Goal: Communication & Community: Ask a question

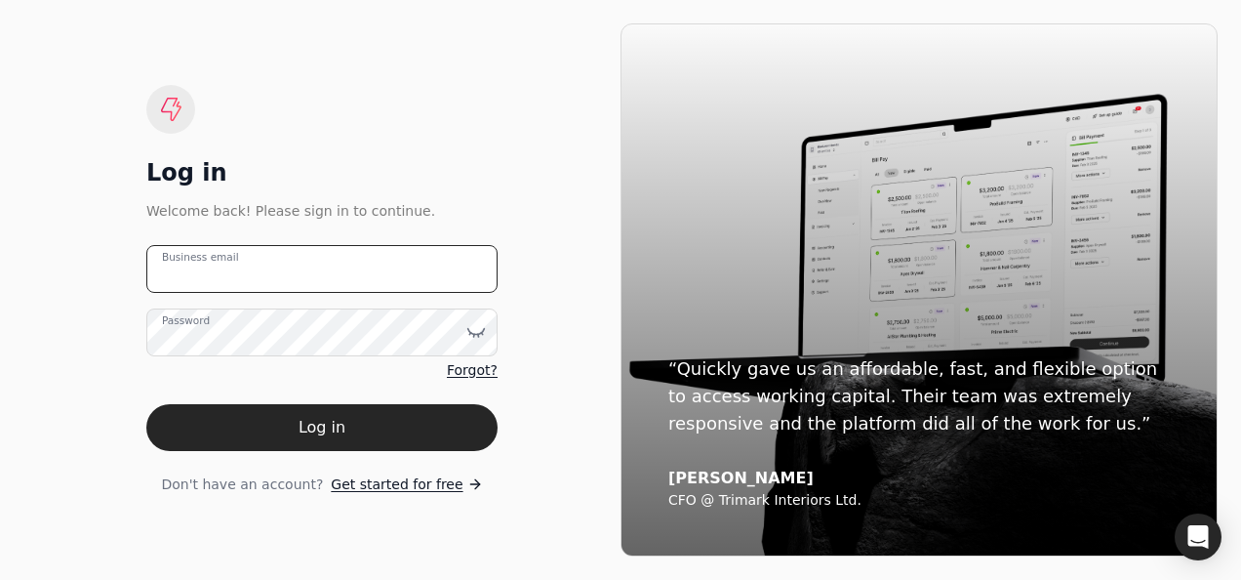
click at [349, 268] on email "Business email" at bounding box center [321, 269] width 351 height 48
type email "[EMAIL_ADDRESS][DOMAIN_NAME]"
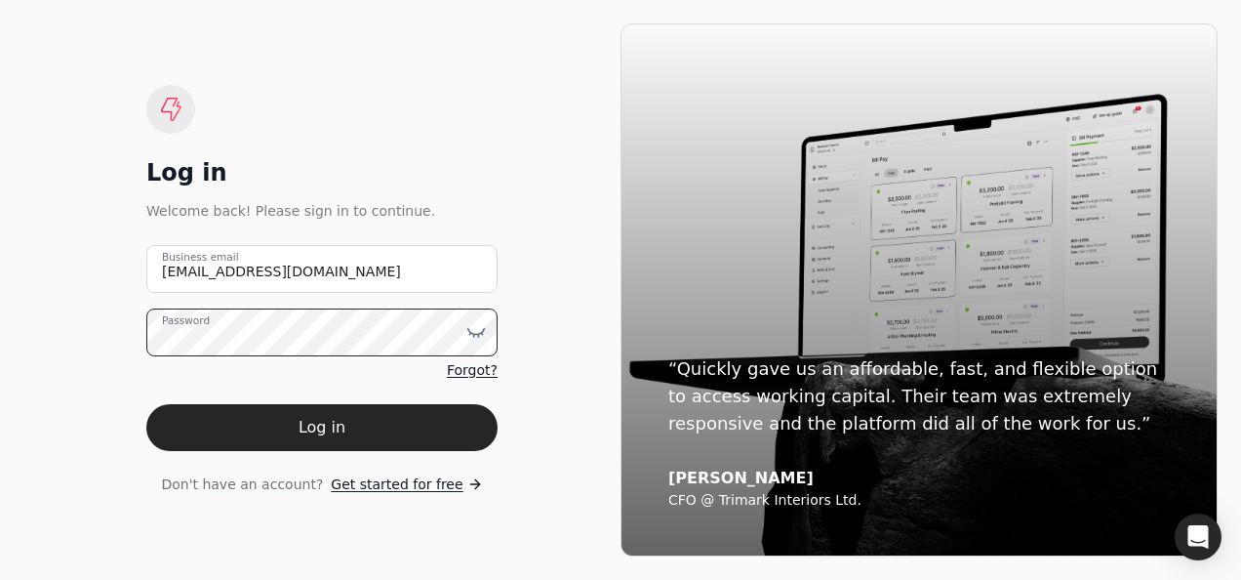
click at [146, 404] on button "Log in" at bounding box center [321, 427] width 351 height 47
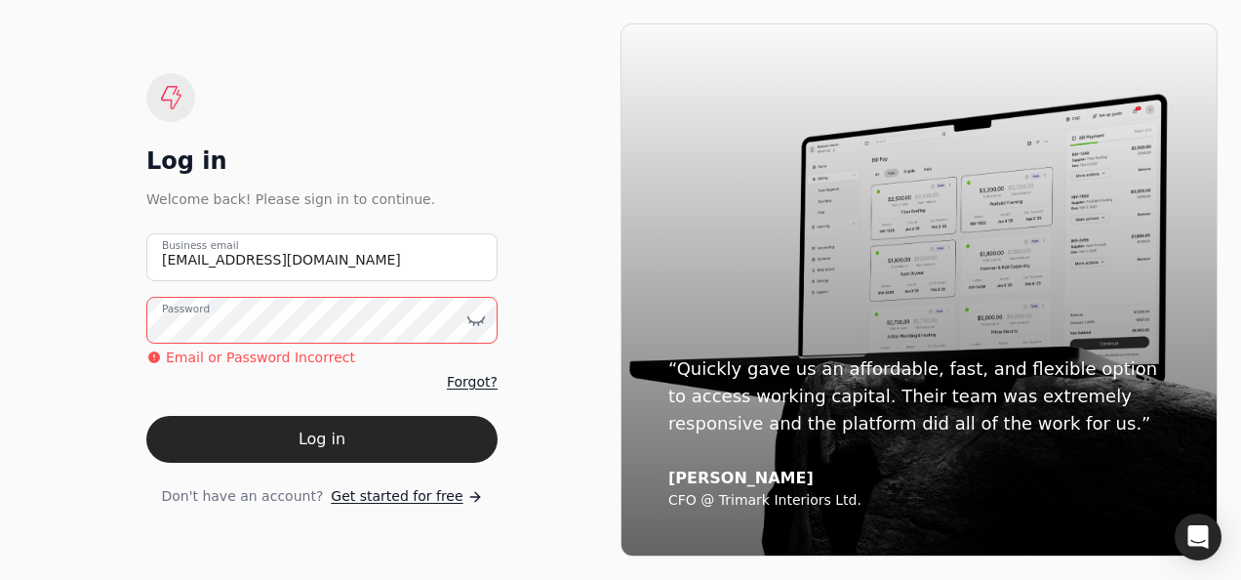
click at [111, 316] on div "Log in Welcome back! Please sign in to continue. [EMAIL_ADDRESS][DOMAIN_NAME] B…" at bounding box center [321, 289] width 597 height 533
click at [146, 416] on button "Log in" at bounding box center [321, 439] width 351 height 47
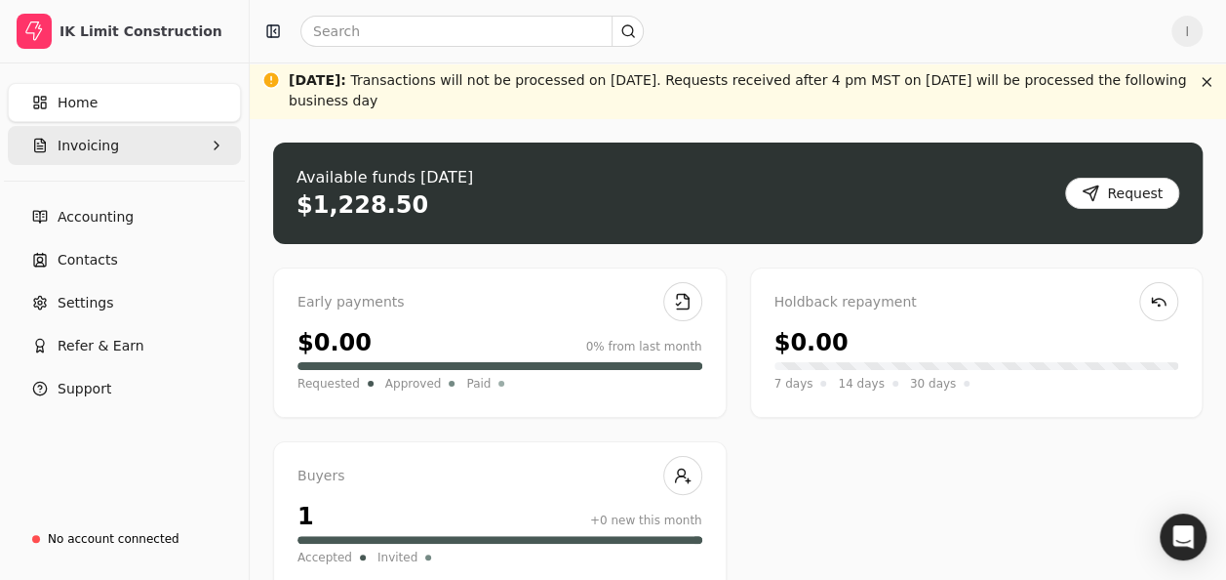
click at [117, 144] on button "Invoicing" at bounding box center [124, 145] width 233 height 39
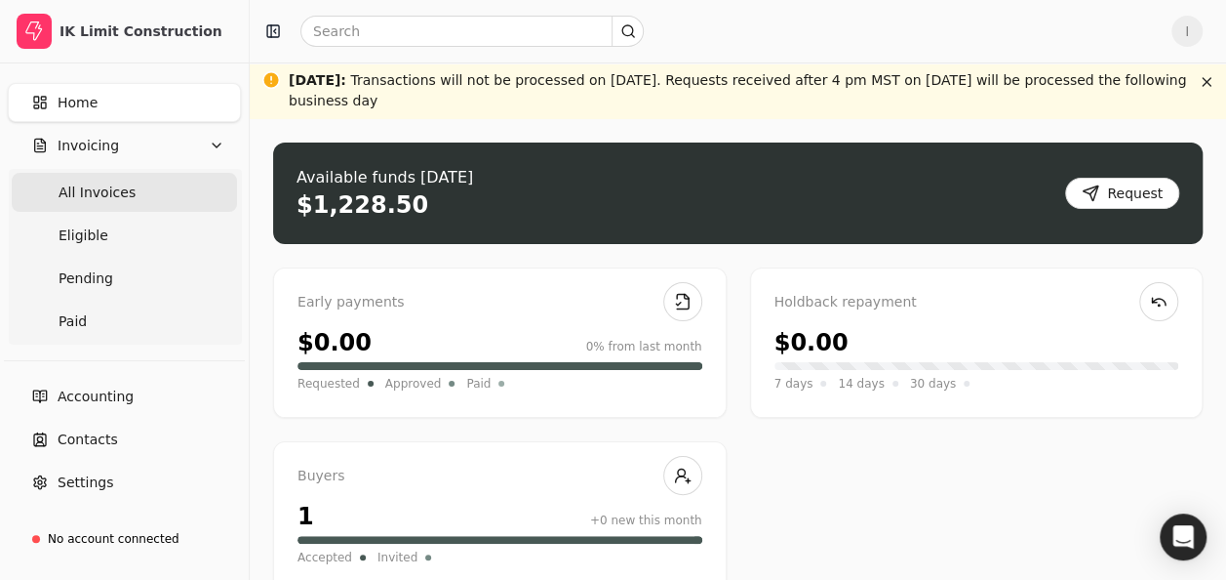
click at [111, 191] on span "All Invoices" at bounding box center [97, 192] width 77 height 20
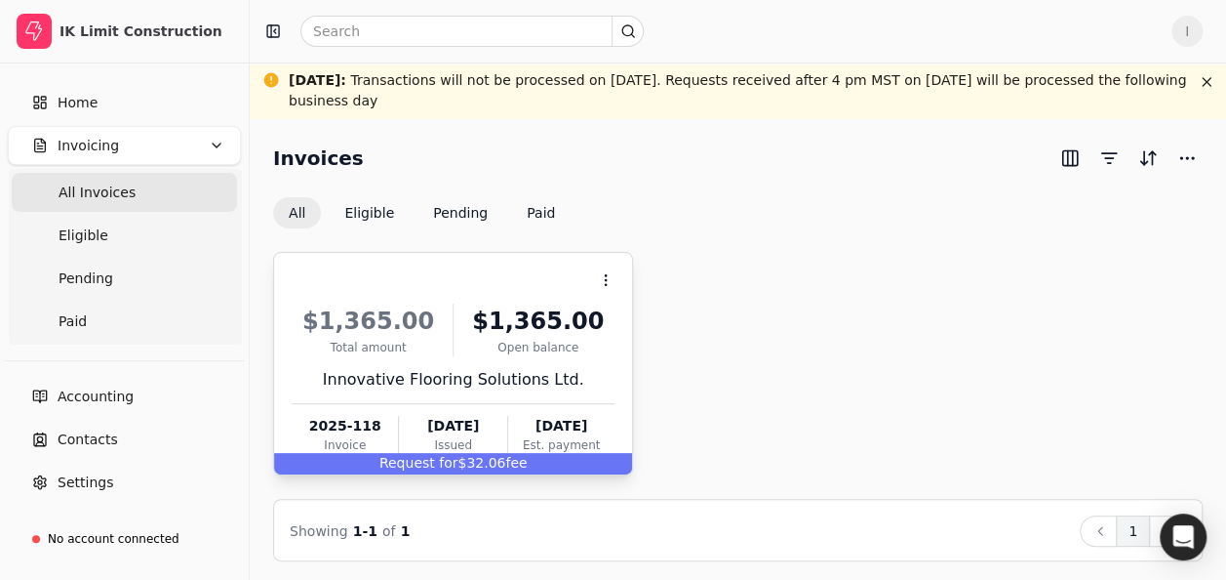
click at [556, 362] on div "$1,365.00 Total amount $1,365.00 Open balance Innovative Flooring Solutions Ltd…" at bounding box center [453, 375] width 323 height 167
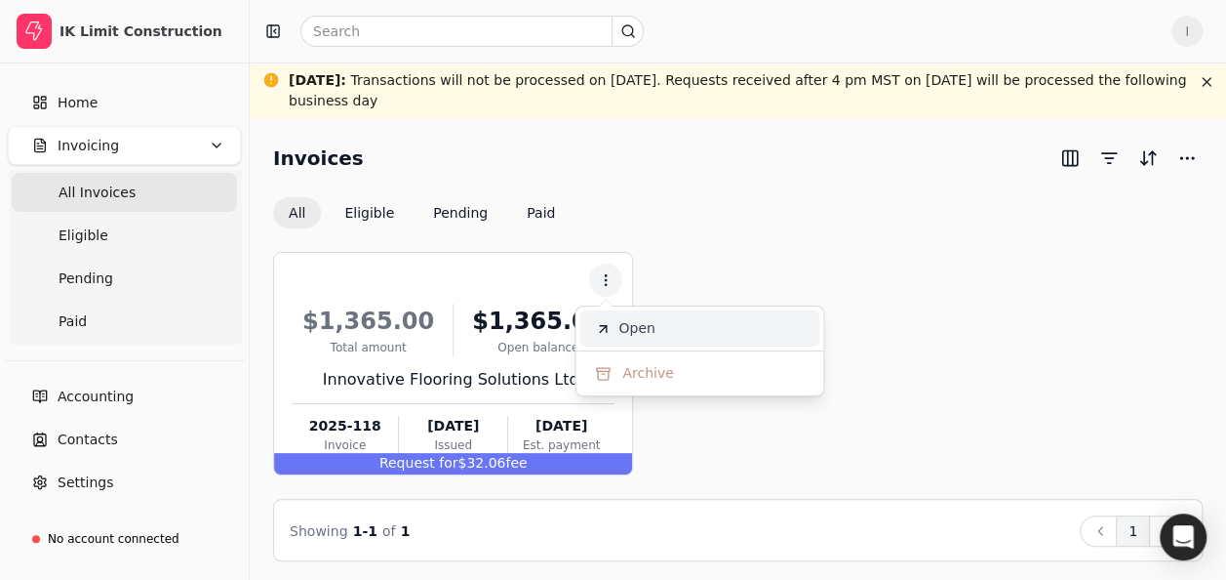
click at [691, 323] on li "Open" at bounding box center [700, 328] width 240 height 36
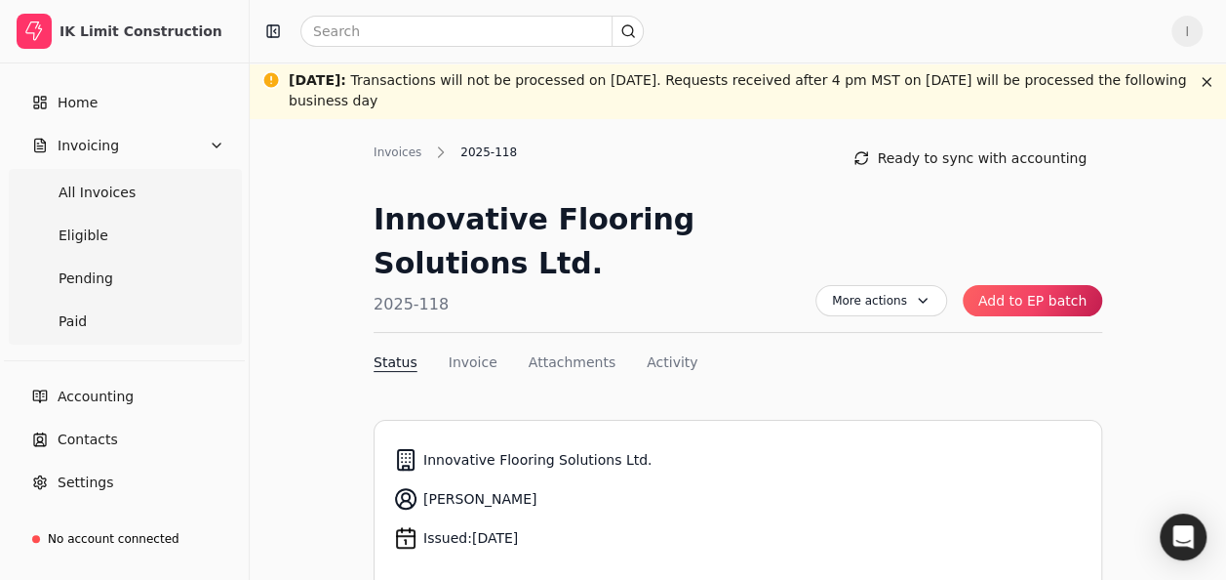
click at [1079, 292] on button "Add to EP batch" at bounding box center [1033, 300] width 140 height 31
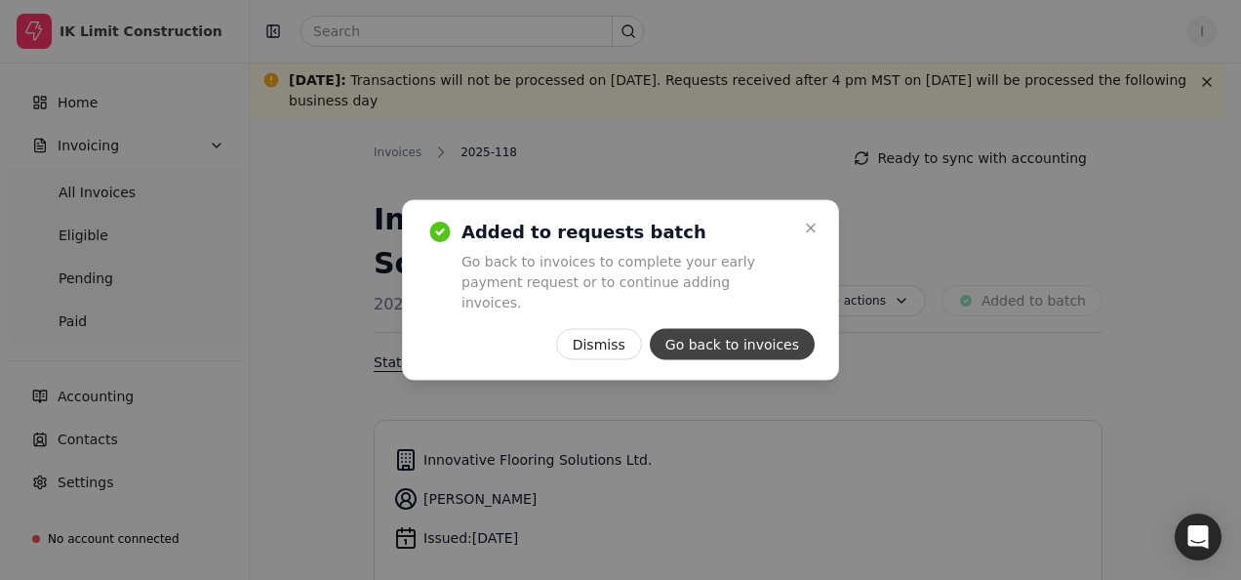
click at [775, 329] on button "Go back to invoices" at bounding box center [732, 344] width 165 height 31
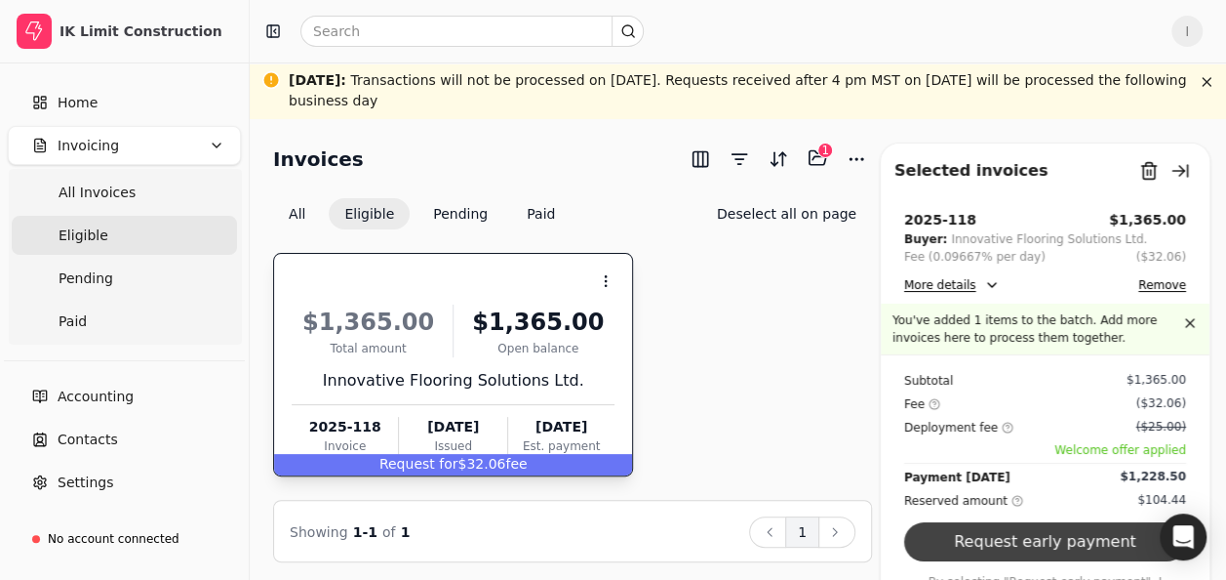
click at [1089, 552] on button "Request early payment" at bounding box center [1045, 541] width 282 height 39
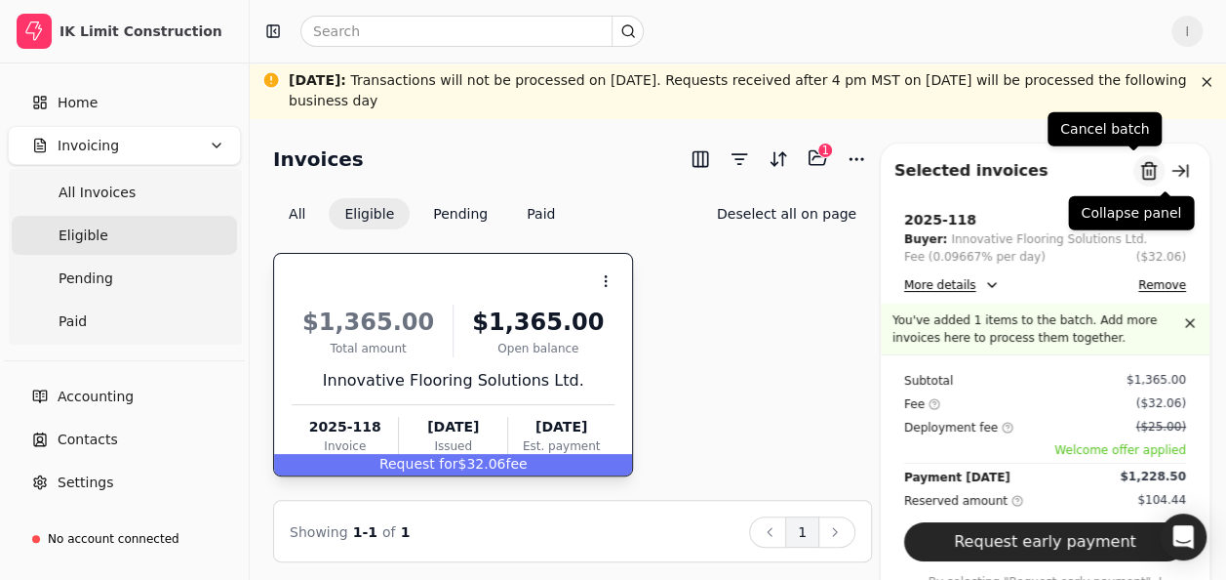
click at [1134, 176] on button "Remove from batch" at bounding box center [1149, 170] width 31 height 31
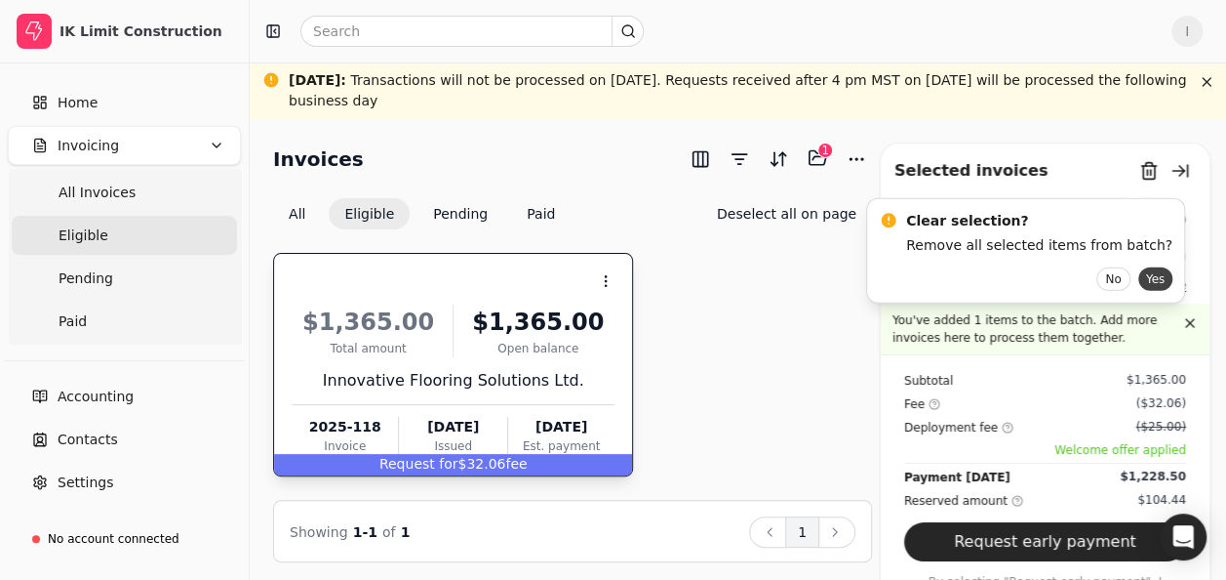
click at [1139, 279] on button "Yes" at bounding box center [1156, 278] width 34 height 23
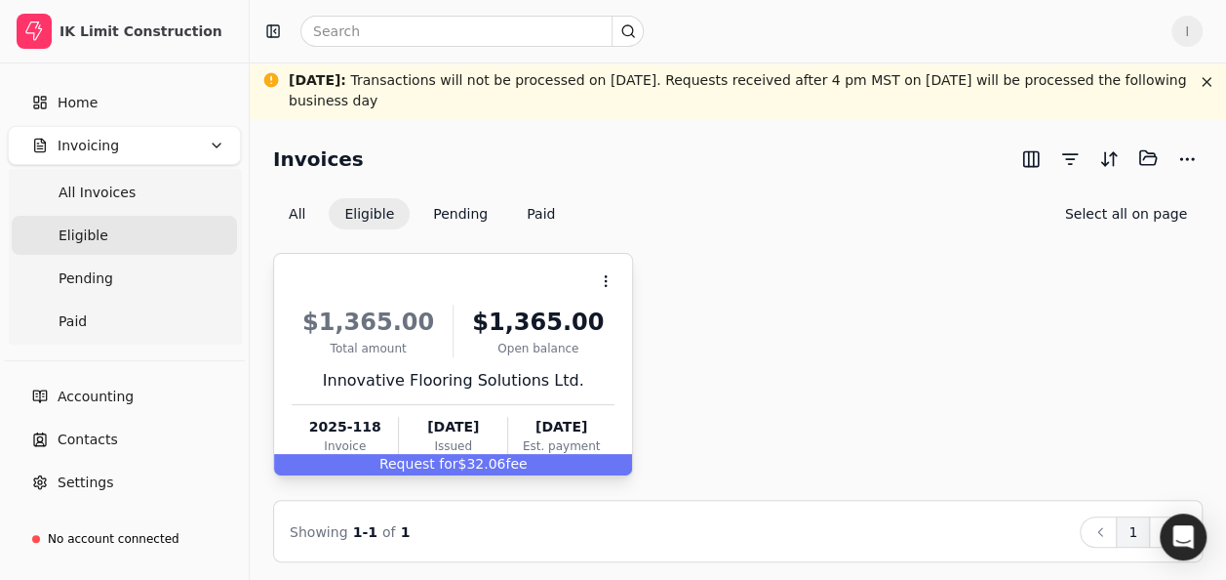
click at [509, 429] on div "[DATE]" at bounding box center [561, 427] width 106 height 20
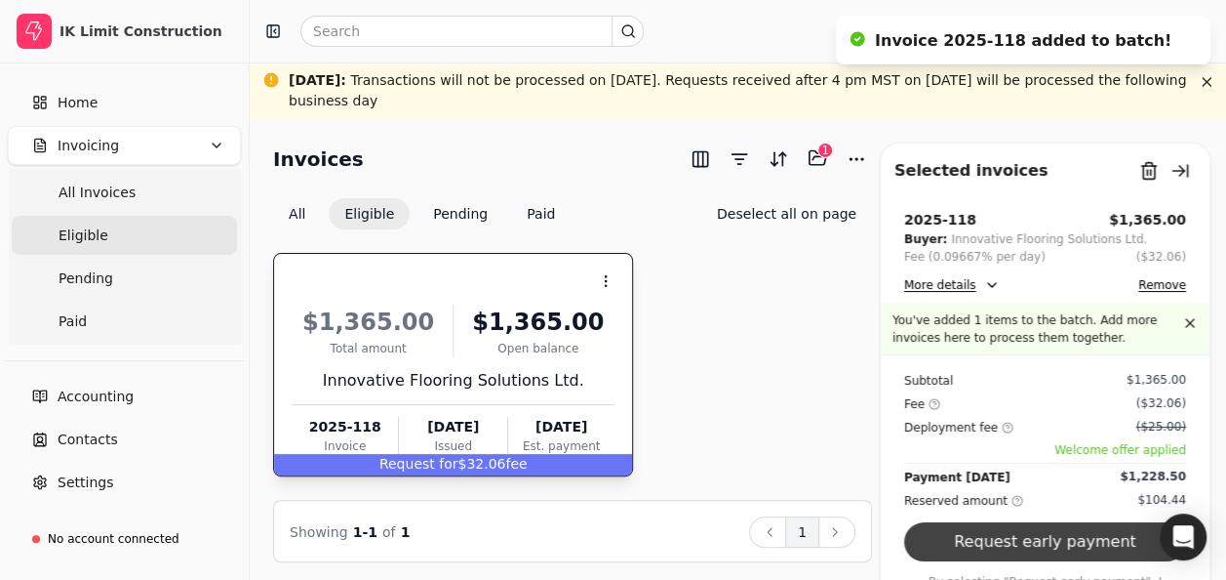
click at [1049, 540] on button "Request early payment" at bounding box center [1045, 541] width 282 height 39
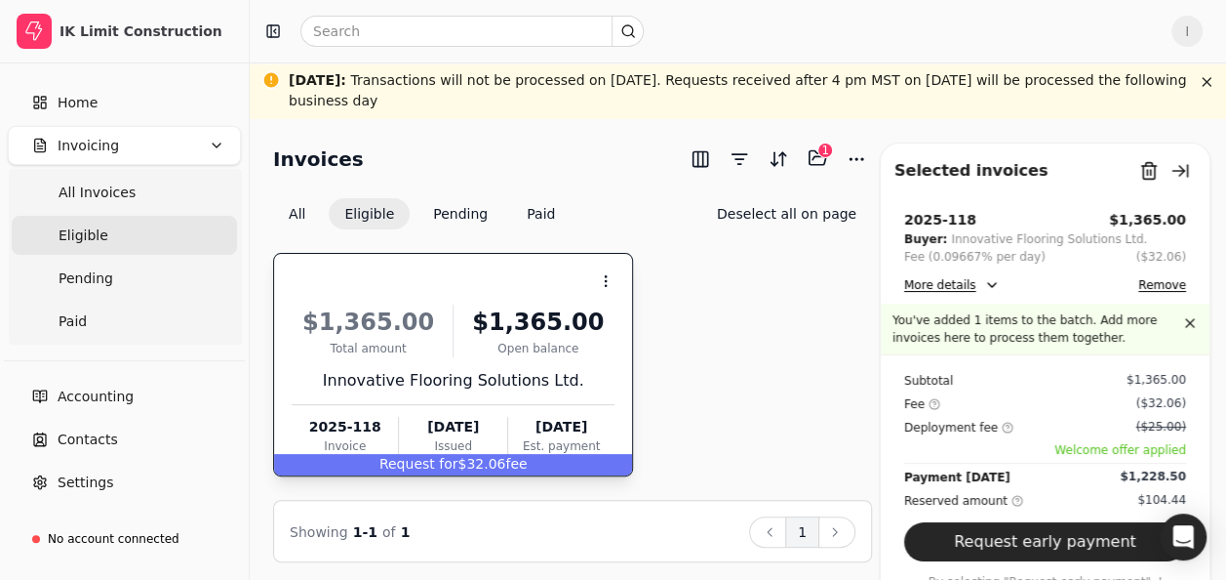
scroll to position [67, 0]
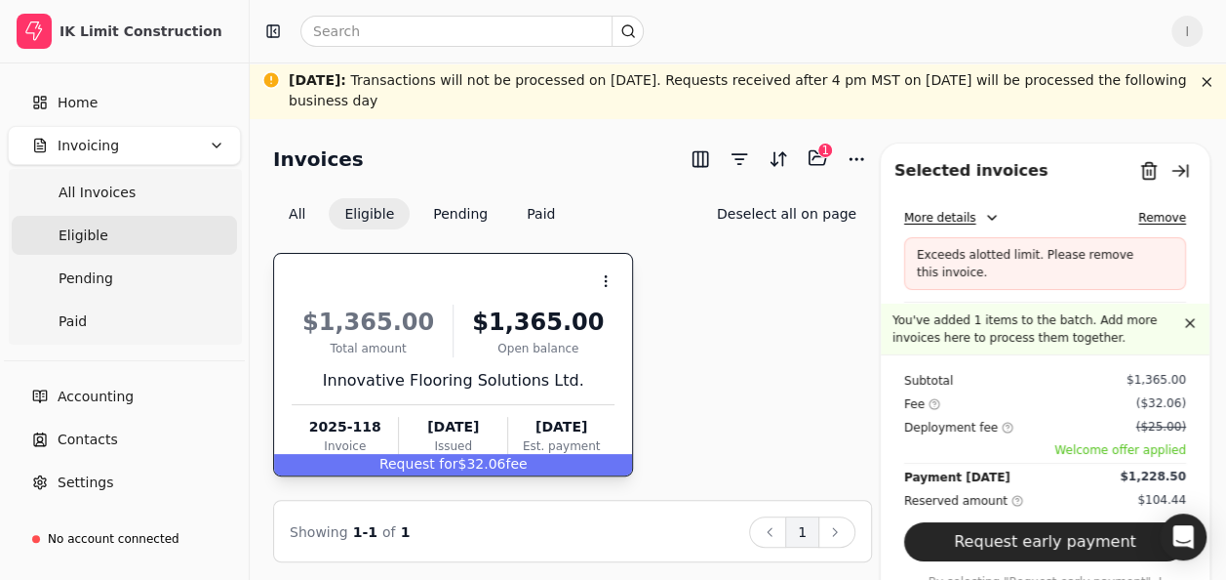
click at [984, 220] on button "More details" at bounding box center [952, 217] width 96 height 23
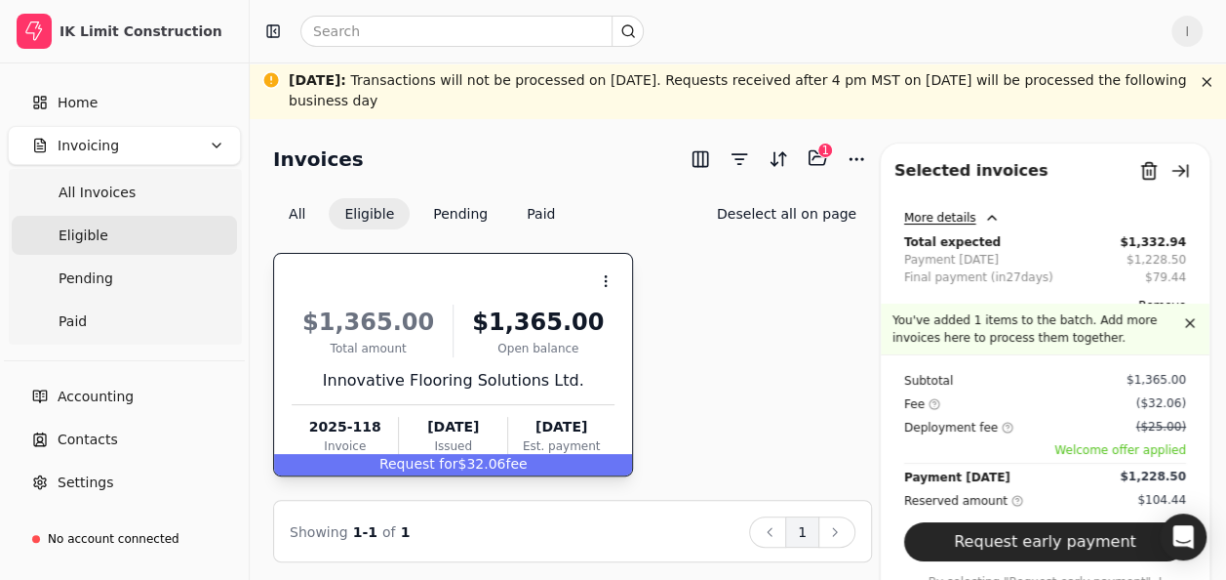
click at [984, 220] on button "More details" at bounding box center [952, 217] width 96 height 23
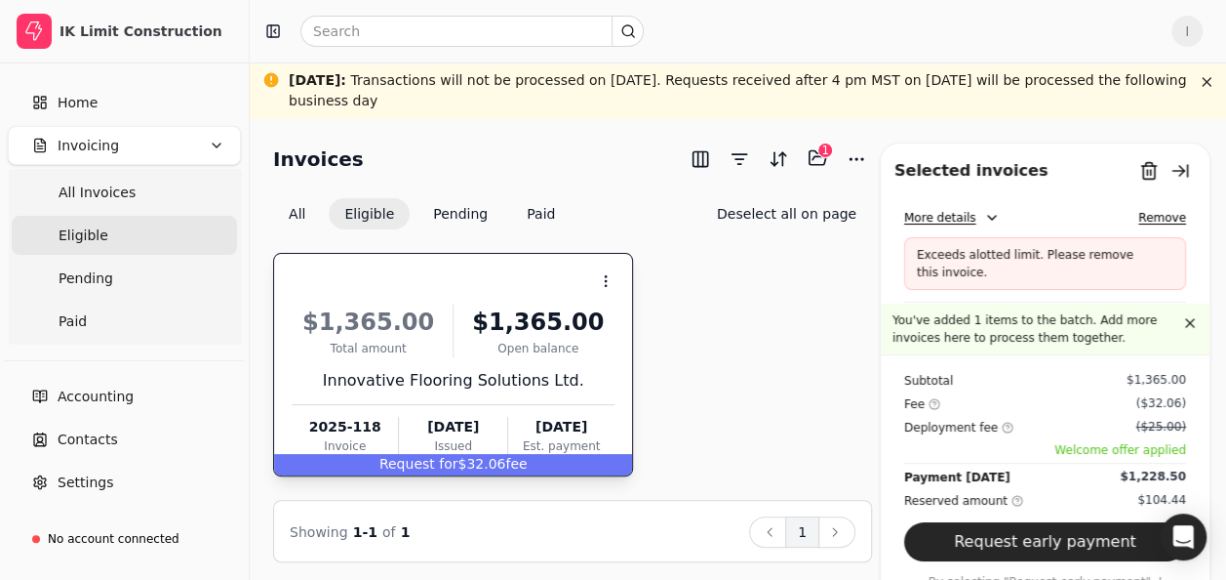
click at [984, 220] on button "More details" at bounding box center [952, 217] width 96 height 23
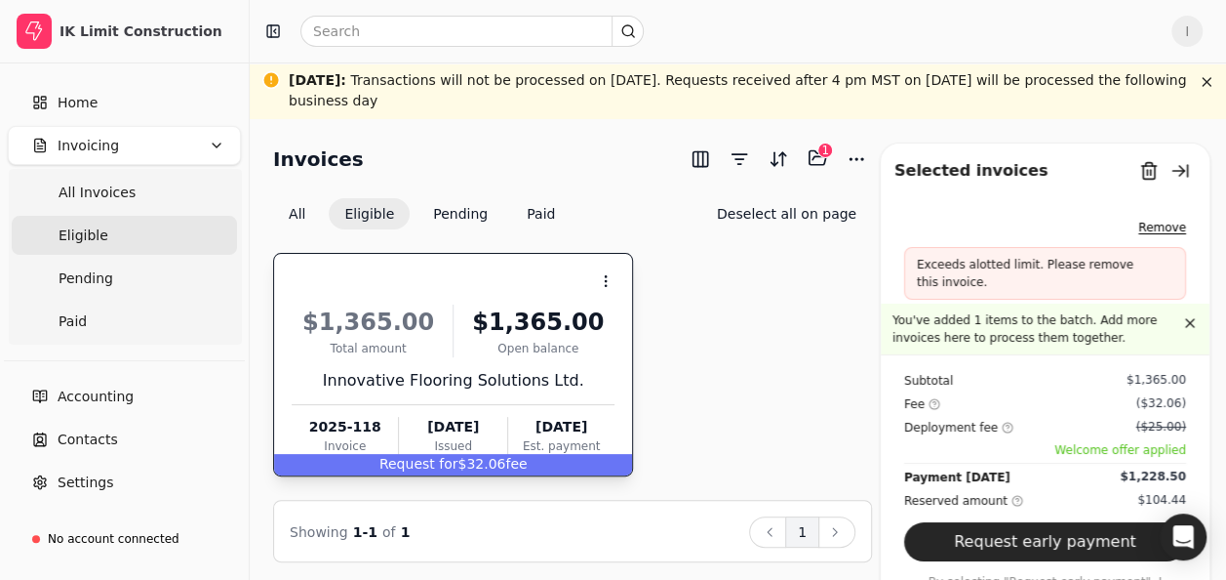
scroll to position [155, 0]
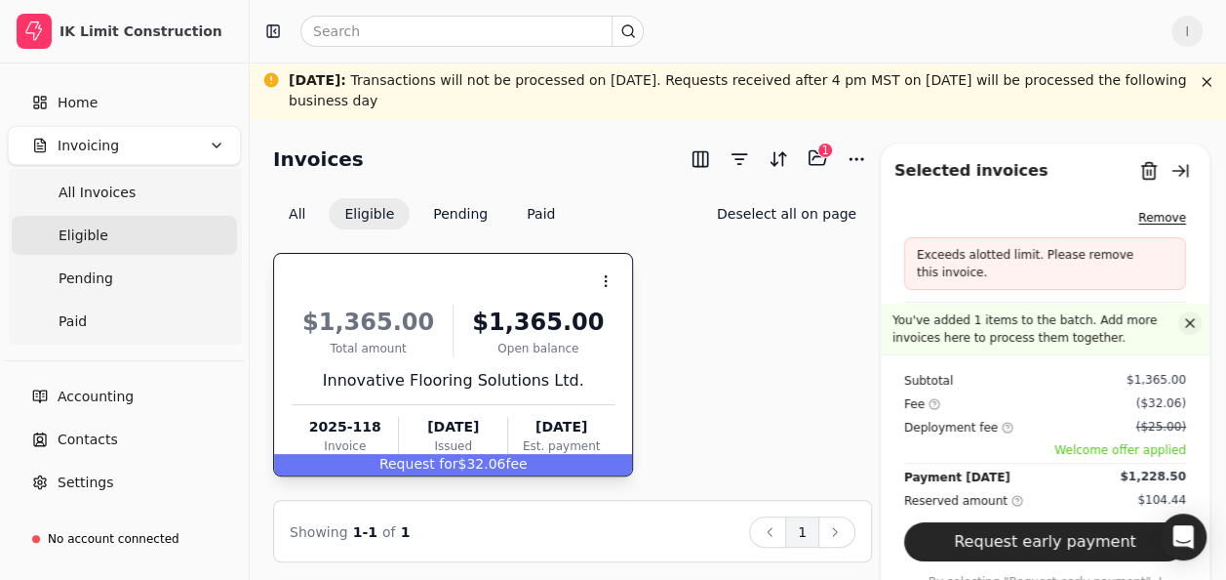
click at [1179, 320] on button "button" at bounding box center [1190, 322] width 23 height 23
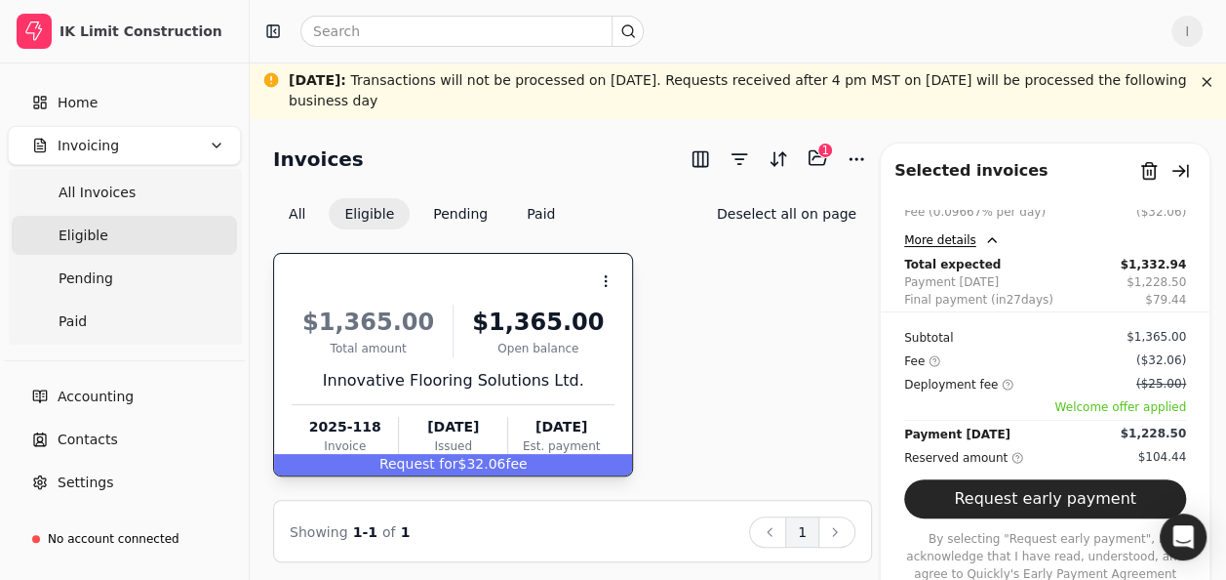
scroll to position [129, 0]
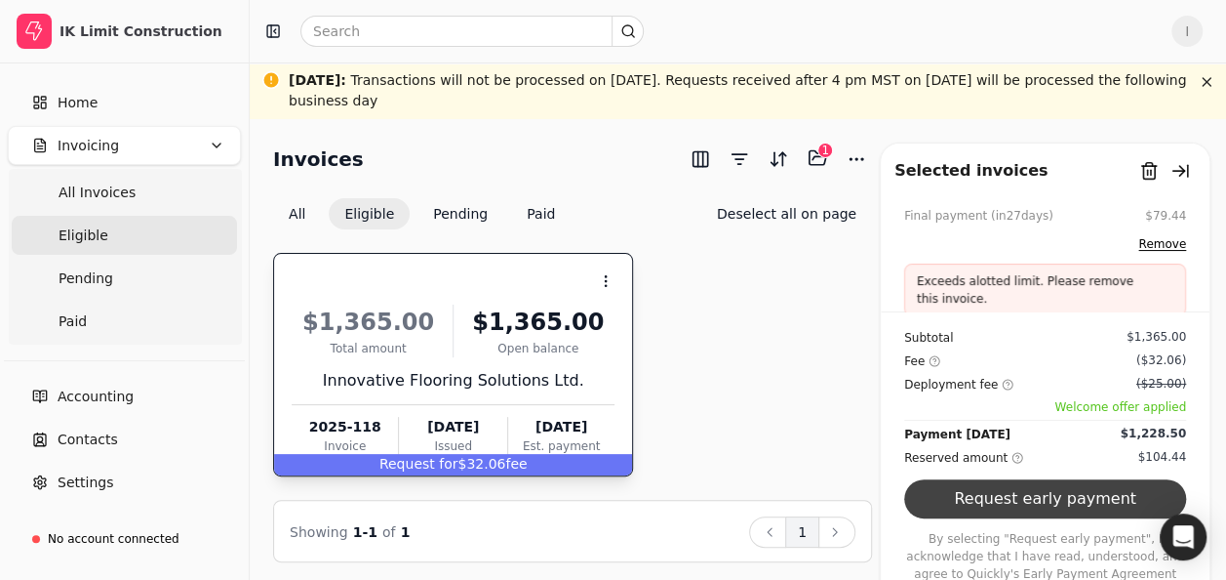
click at [1121, 518] on button "Request early payment" at bounding box center [1045, 498] width 282 height 39
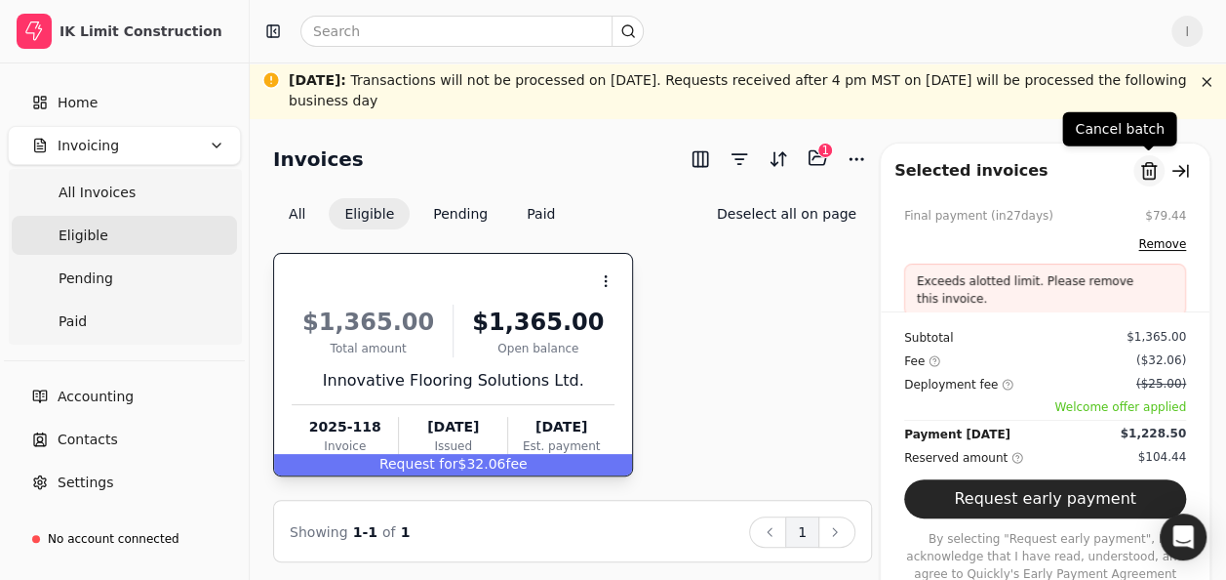
click at [1144, 175] on button "Remove from batch" at bounding box center [1149, 170] width 31 height 31
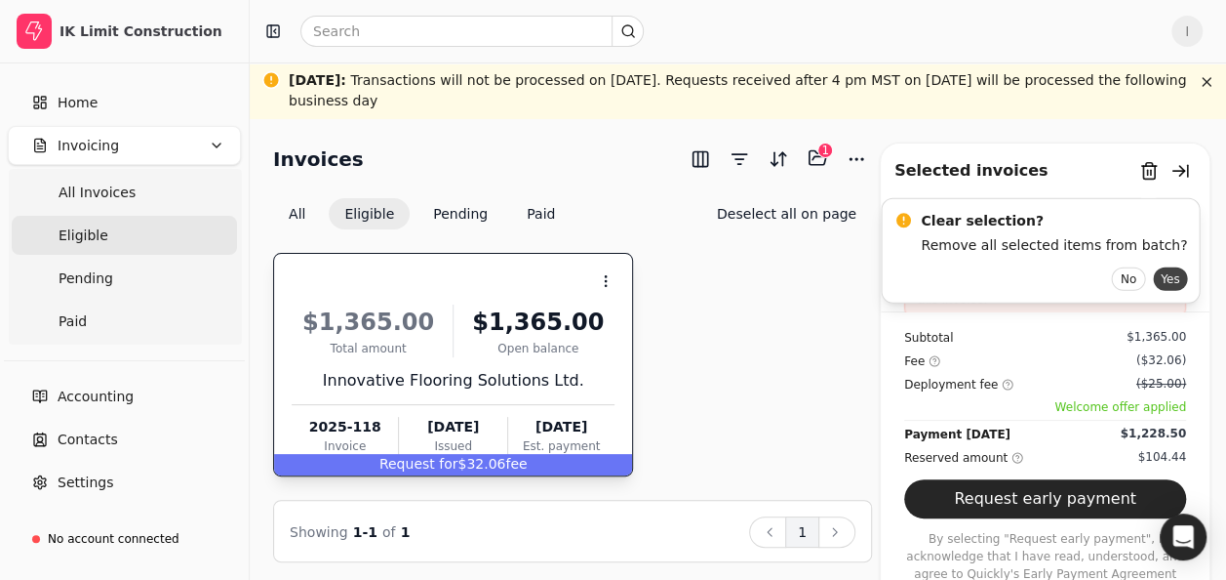
click at [1153, 283] on button "Yes" at bounding box center [1170, 278] width 34 height 23
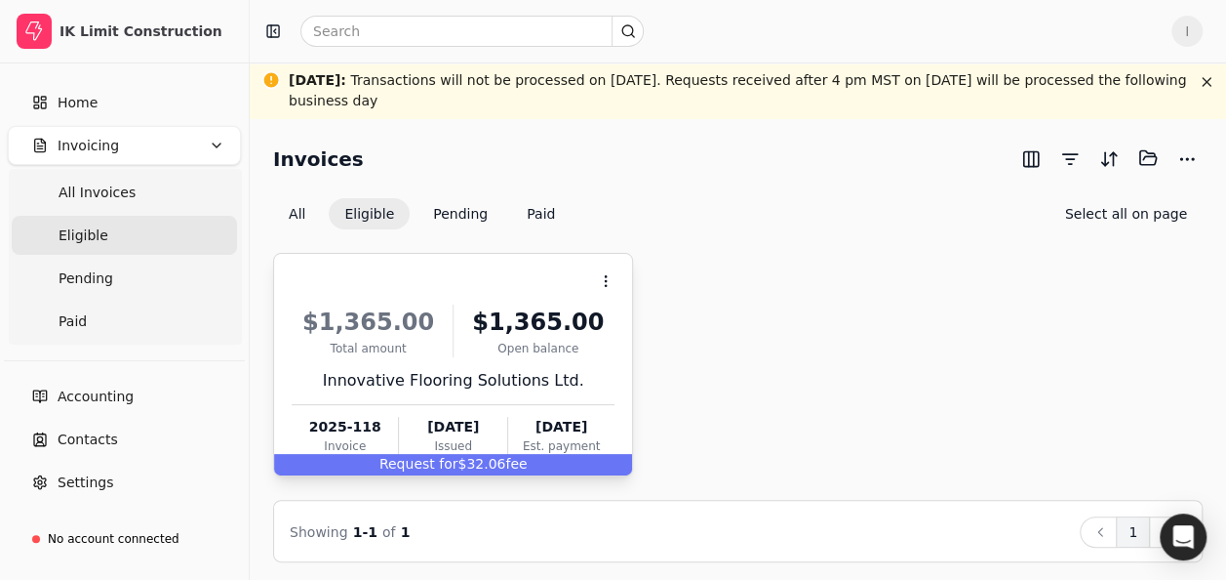
click at [478, 455] on div "Request for $32.06 fee" at bounding box center [453, 464] width 358 height 21
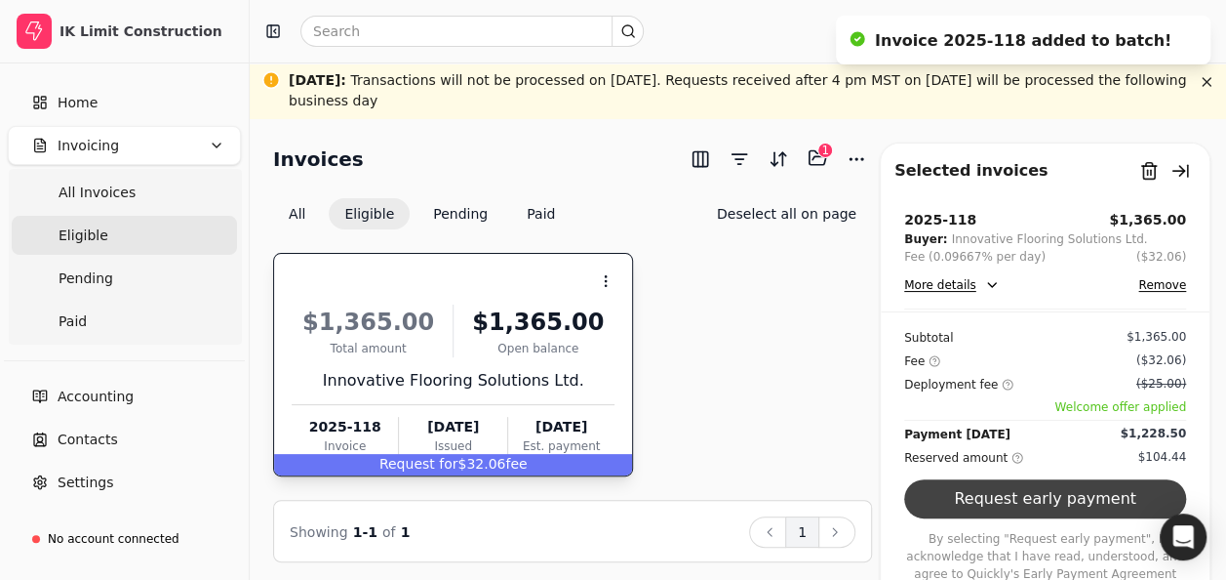
click at [1028, 518] on button "Request early payment" at bounding box center [1045, 498] width 282 height 39
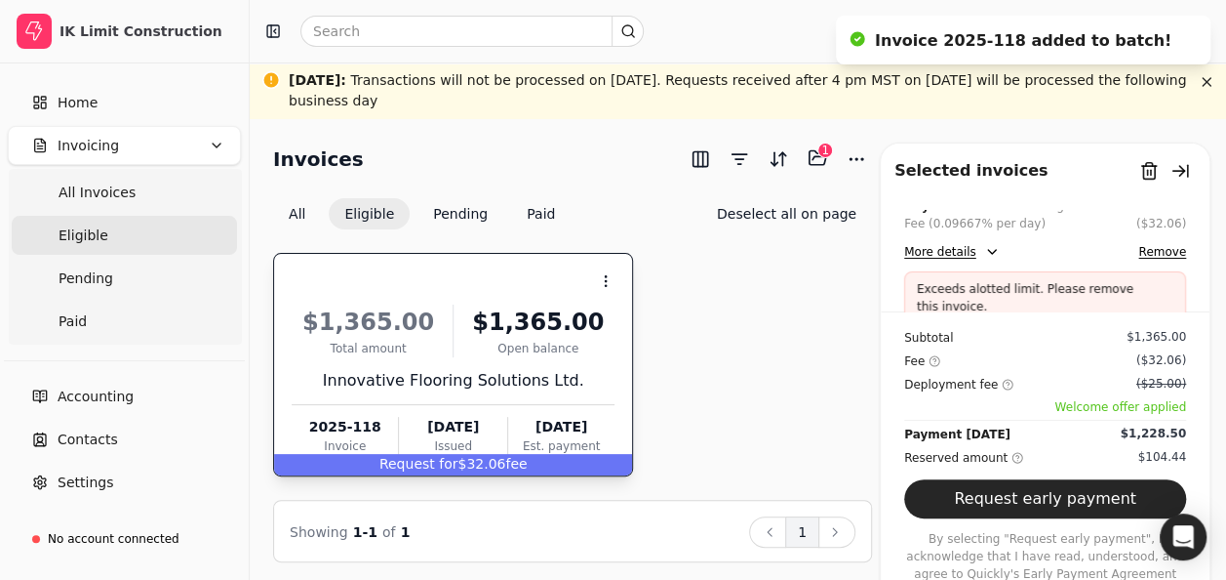
scroll to position [41, 0]
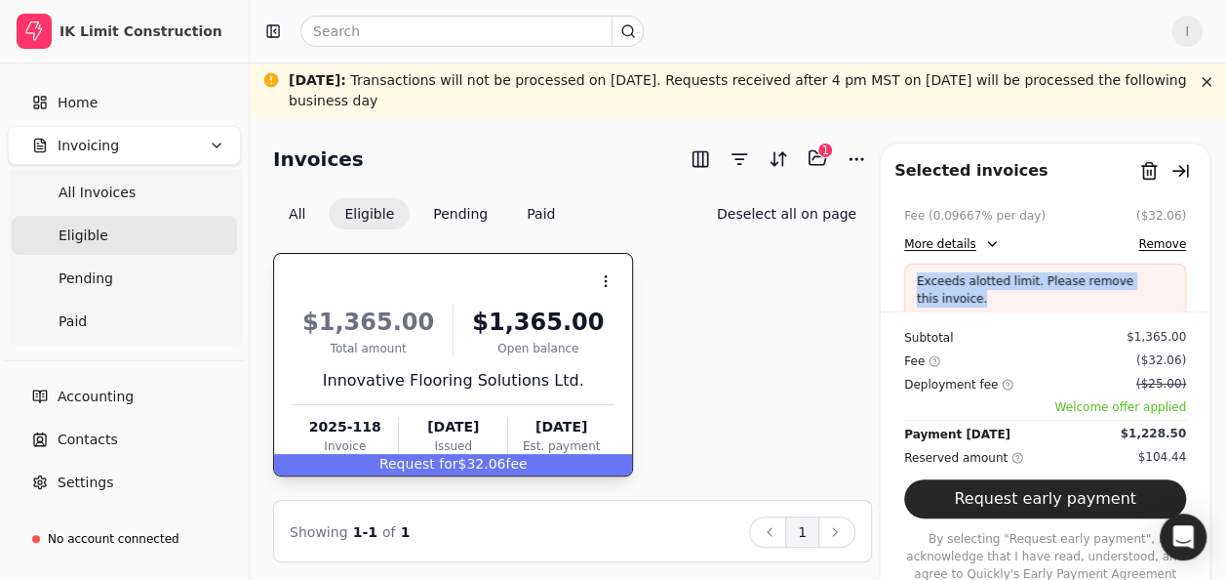
drag, startPoint x: 954, startPoint y: 299, endPoint x: 898, endPoint y: 269, distance: 63.7
click at [898, 269] on div "2025-118 $1,365.00 Buyer: Innovative Flooring Solutions Ltd. Fee (0.09667% per …" at bounding box center [1045, 249] width 329 height 160
drag, startPoint x: 898, startPoint y: 269, endPoint x: 931, endPoint y: 285, distance: 36.7
copy p "Exceeds alotted limit. Please remove this invoice."
click at [1138, 170] on button "Remove from batch" at bounding box center [1149, 170] width 31 height 31
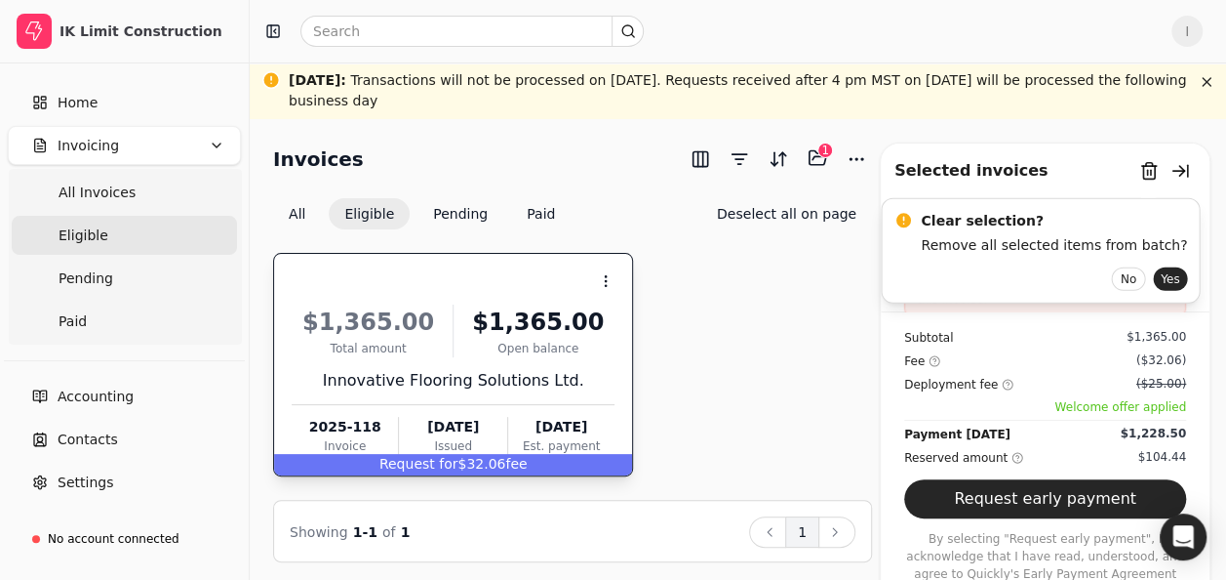
click at [1139, 293] on div "Clear selection? Remove all selected items from batch? No Yes" at bounding box center [1040, 250] width 319 height 105
click at [1153, 280] on button "Yes" at bounding box center [1170, 278] width 34 height 23
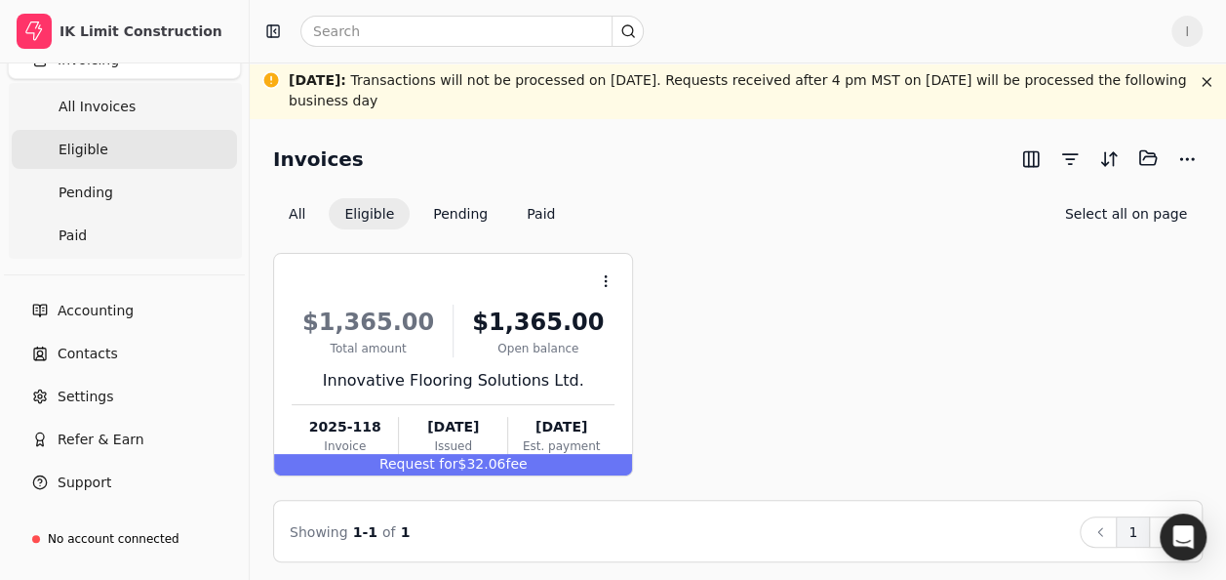
scroll to position [93, 0]
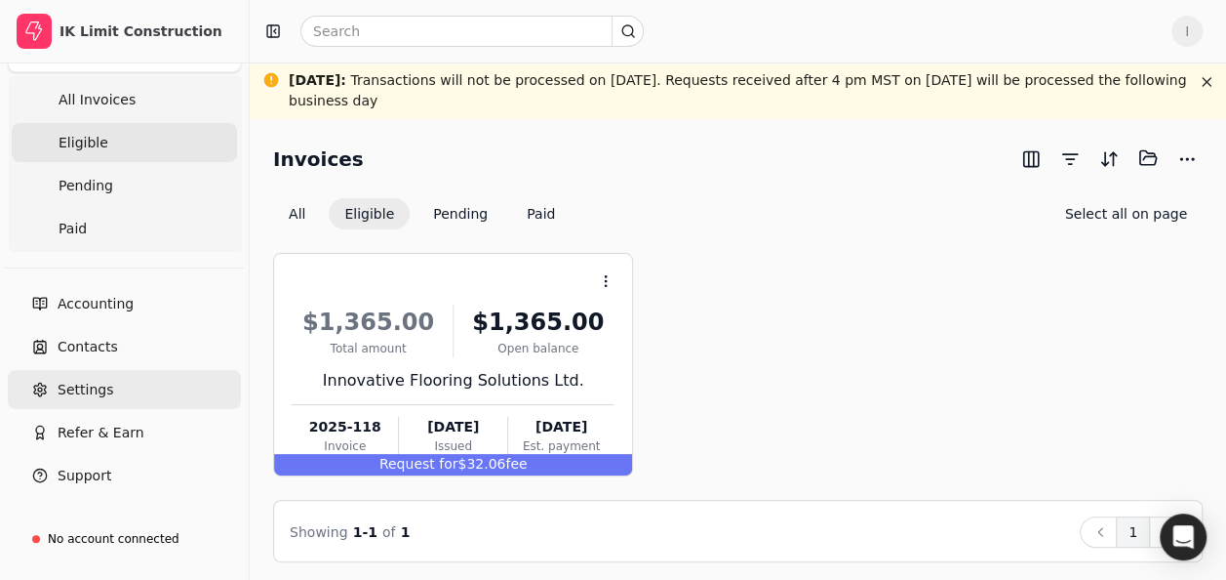
click at [84, 390] on span "Settings" at bounding box center [86, 390] width 56 height 20
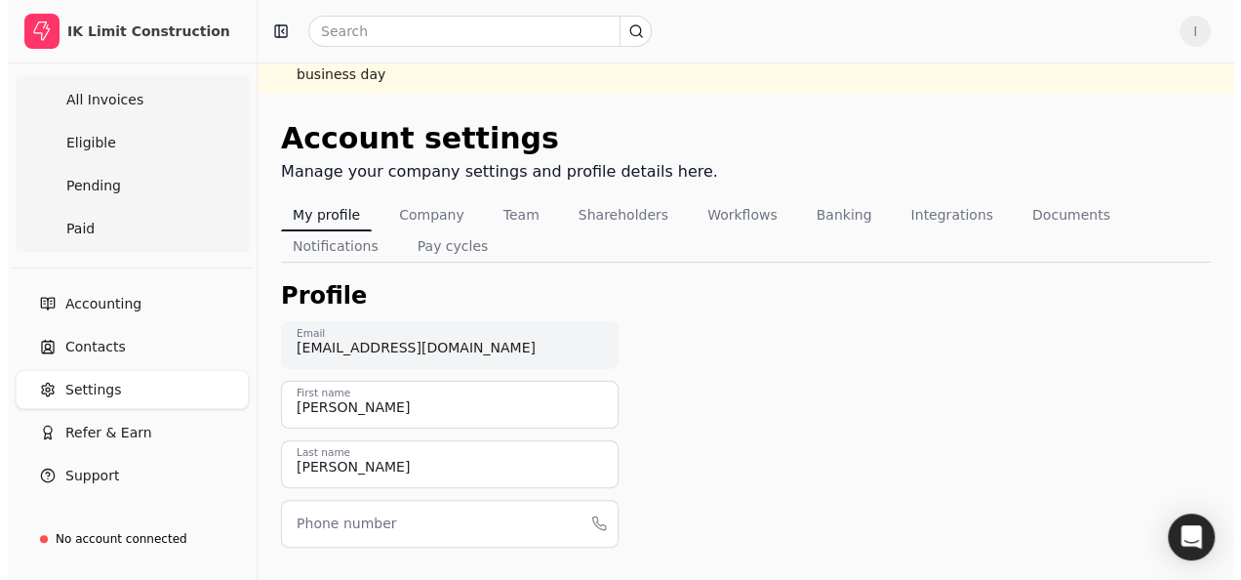
scroll to position [24, 0]
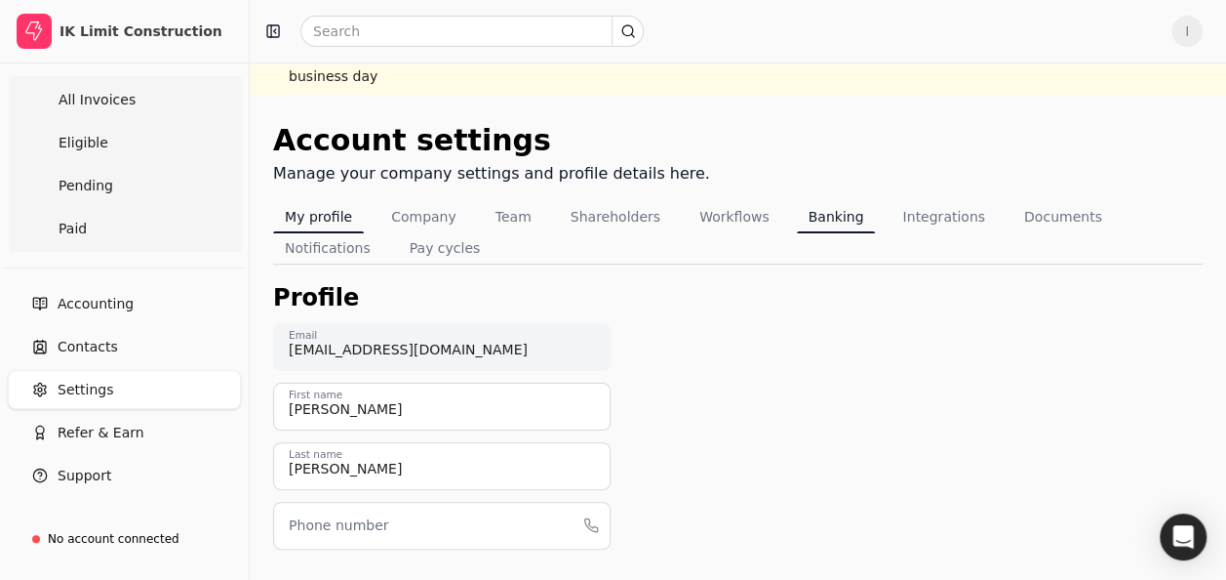
click at [827, 212] on button "Banking" at bounding box center [836, 216] width 79 height 31
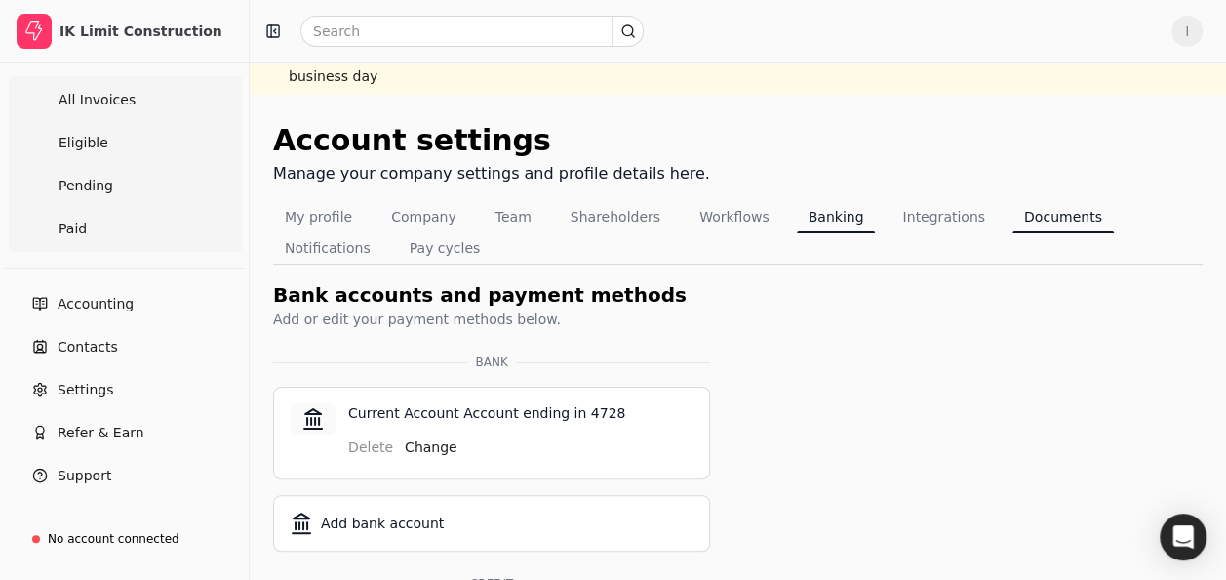
click at [1013, 216] on button "Documents" at bounding box center [1063, 216] width 101 height 31
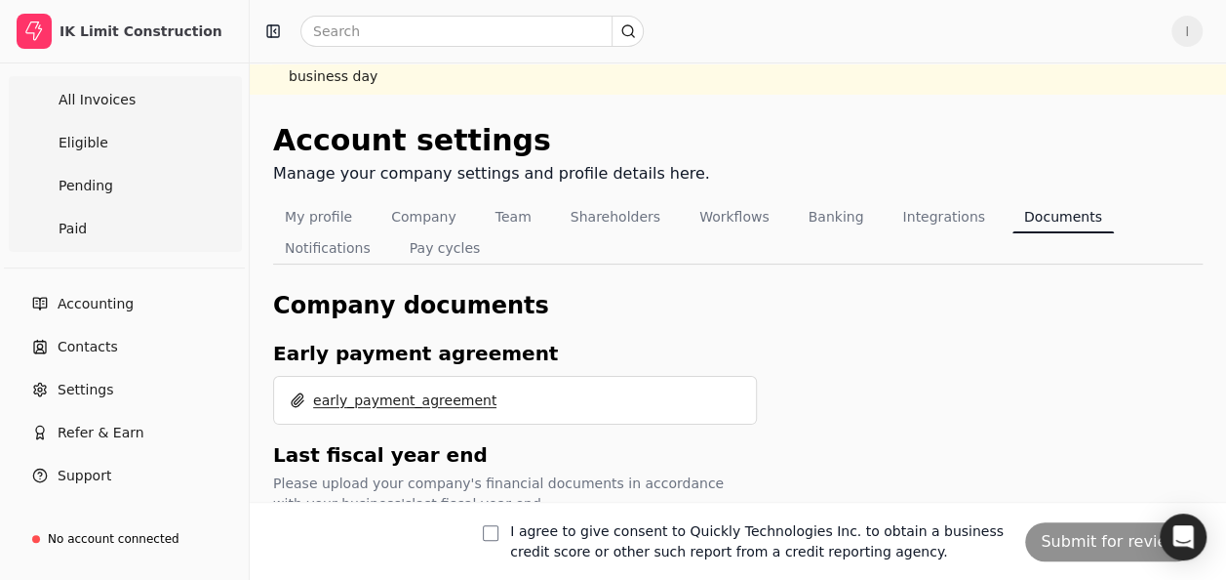
click at [461, 390] on span "early_payment_agreement" at bounding box center [404, 400] width 183 height 20
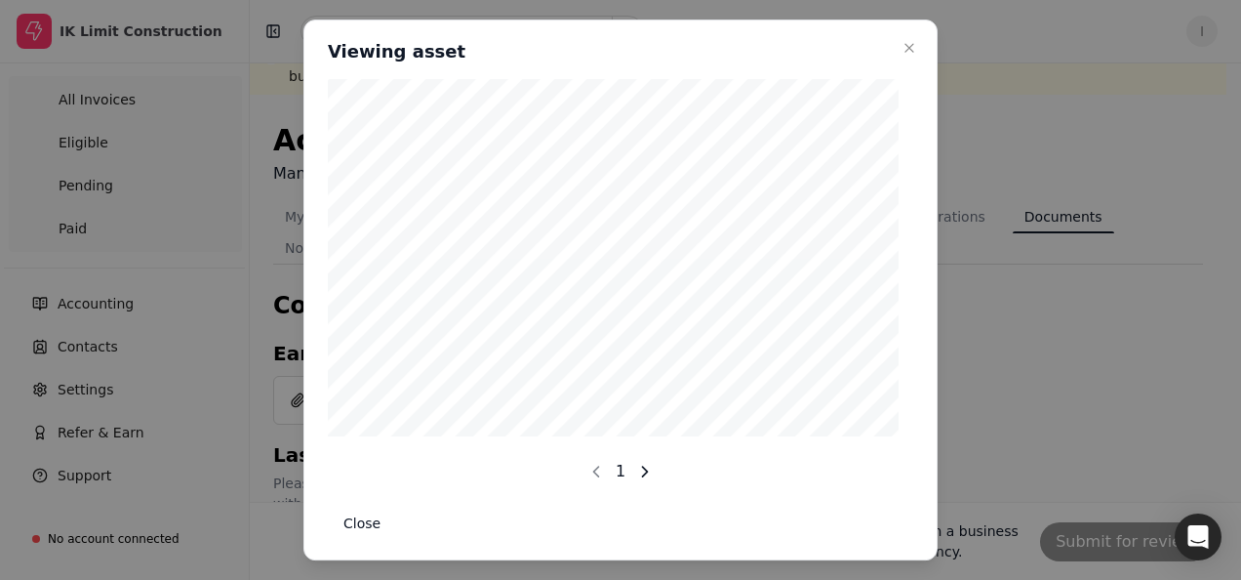
scroll to position [486, 0]
click at [632, 434] on button "button" at bounding box center [644, 449] width 31 height 31
click at [645, 438] on button "button" at bounding box center [644, 449] width 31 height 31
click at [641, 434] on button "button" at bounding box center [644, 449] width 31 height 31
click at [904, 356] on div "4" at bounding box center [620, 282] width 585 height 406
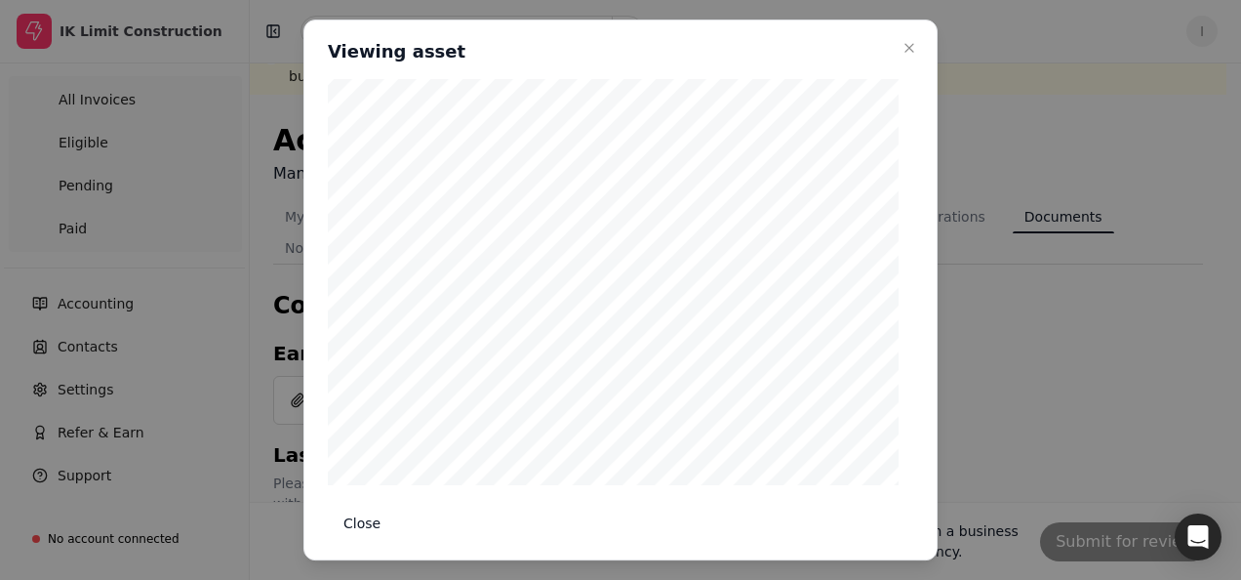
scroll to position [0, 0]
drag, startPoint x: 913, startPoint y: 209, endPoint x: 911, endPoint y: 255, distance: 45.9
click at [911, 255] on div "Close Viewing asset Viewing asset 4 Close" at bounding box center [620, 290] width 634 height 540
click at [644, 434] on button "button" at bounding box center [644, 449] width 31 height 31
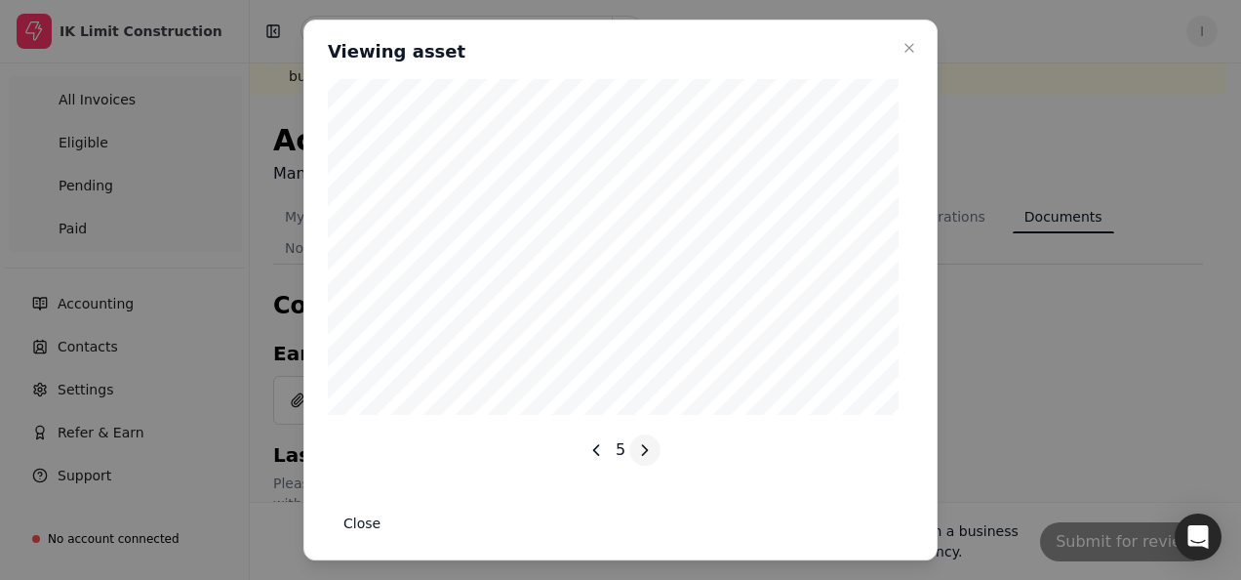
click at [642, 434] on button "button" at bounding box center [644, 449] width 31 height 31
click at [632, 434] on button "button" at bounding box center [644, 449] width 31 height 31
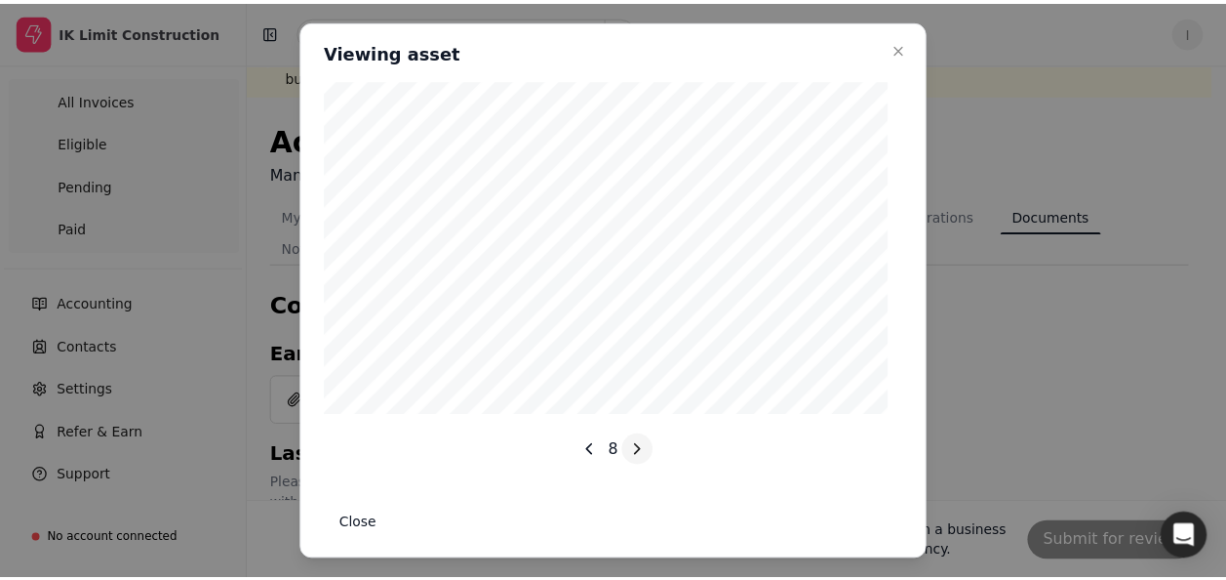
scroll to position [0, 0]
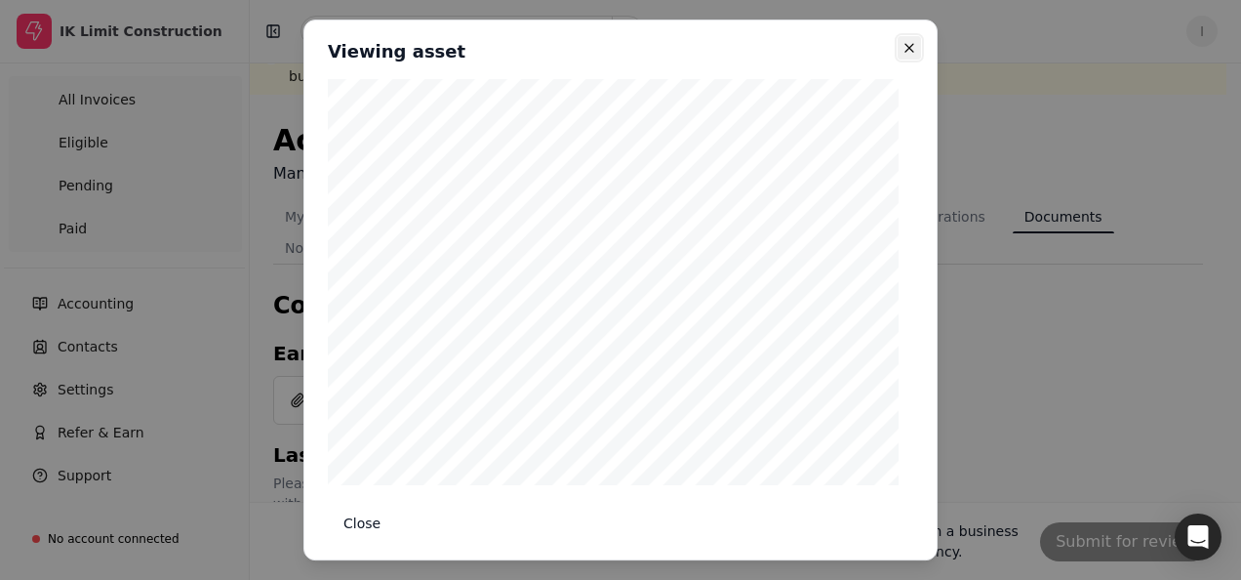
click at [905, 41] on icon "button" at bounding box center [909, 48] width 16 height 16
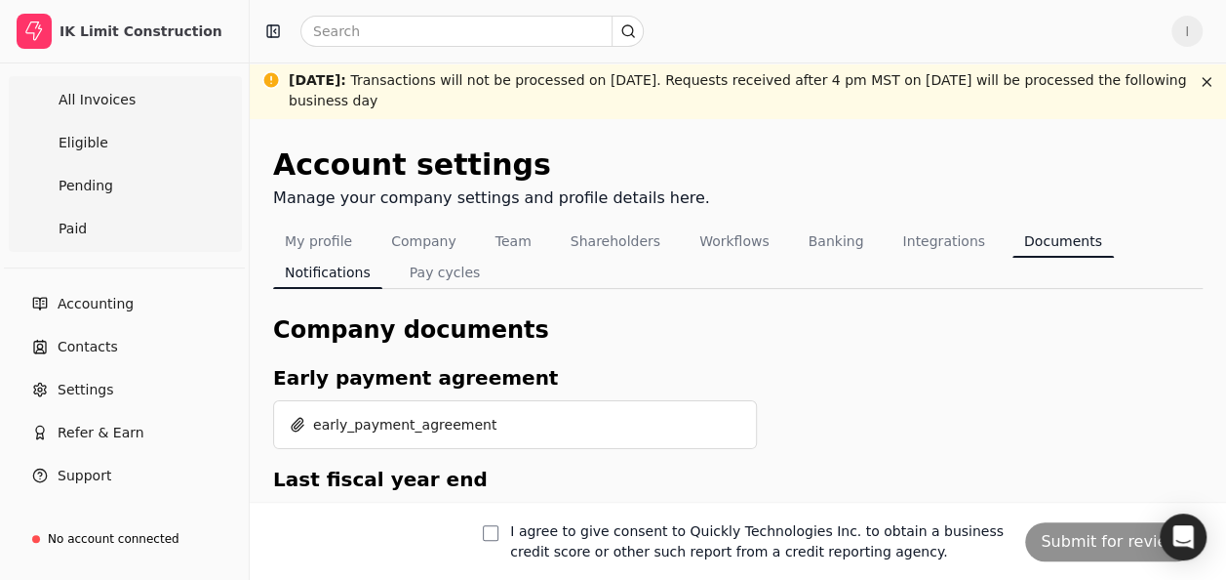
click at [382, 257] on button "Notifications" at bounding box center [327, 272] width 109 height 31
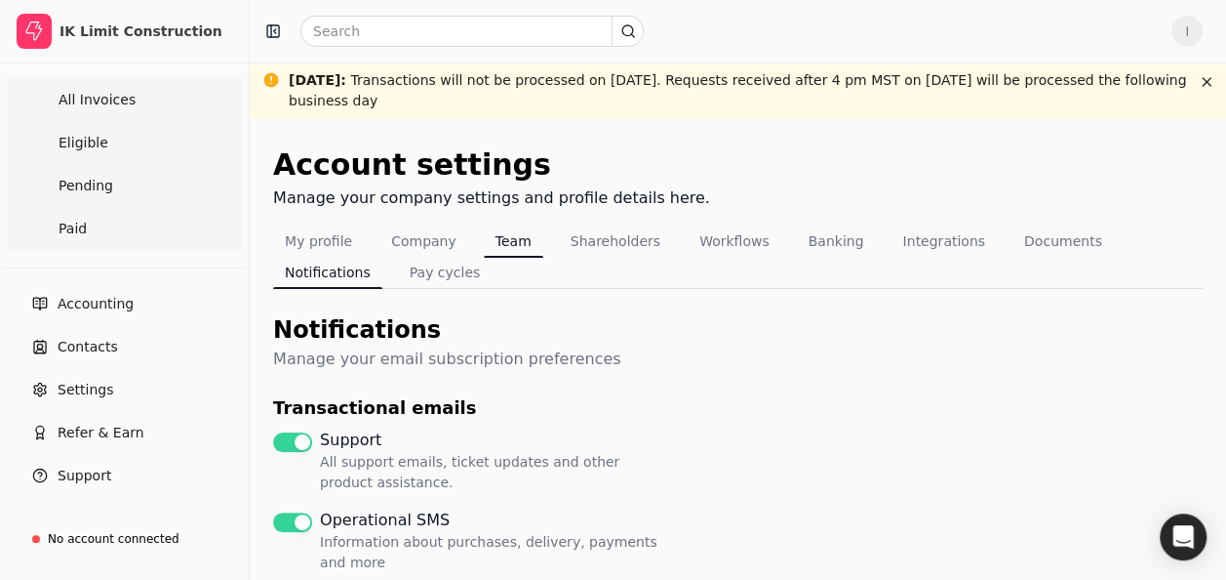
click at [484, 232] on button "Team" at bounding box center [514, 240] width 60 height 31
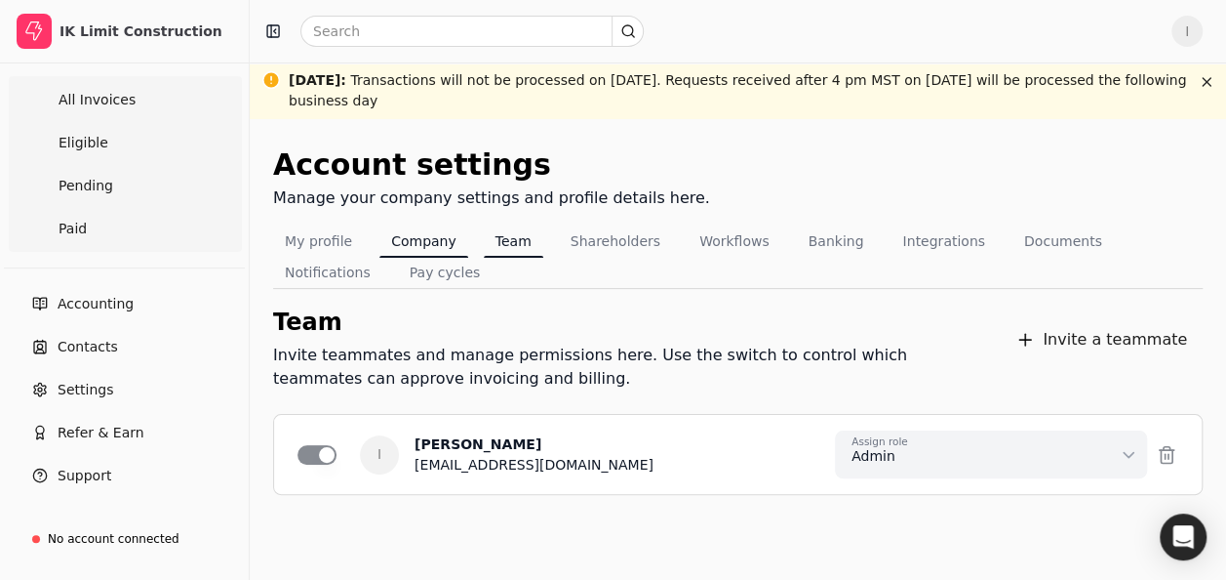
click at [408, 226] on button "Company" at bounding box center [424, 240] width 89 height 31
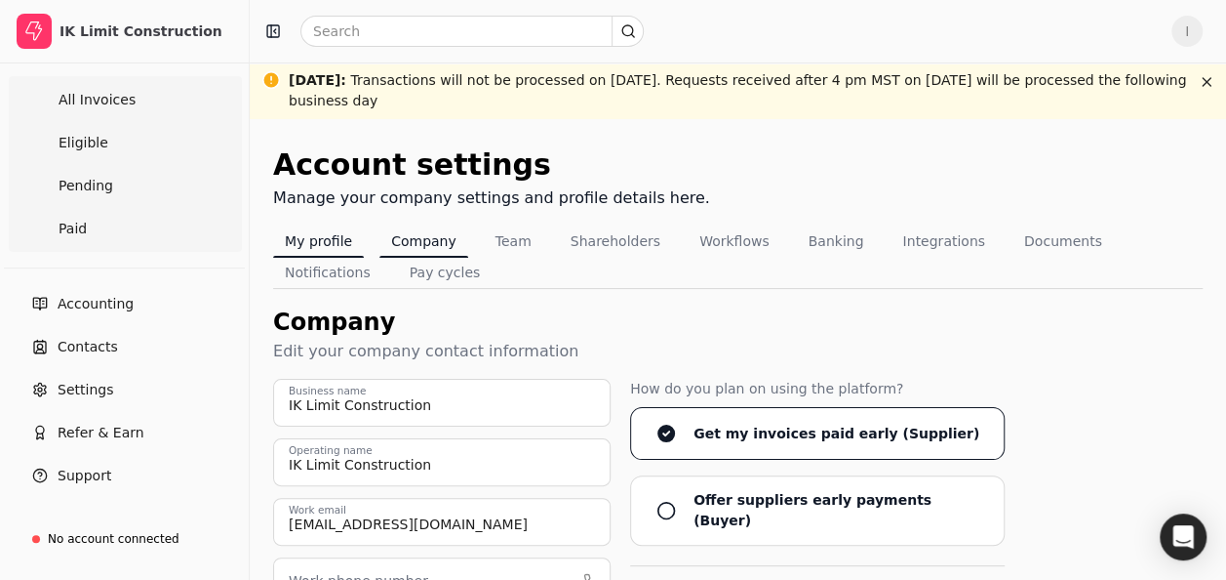
click at [322, 235] on button "My profile" at bounding box center [318, 240] width 91 height 31
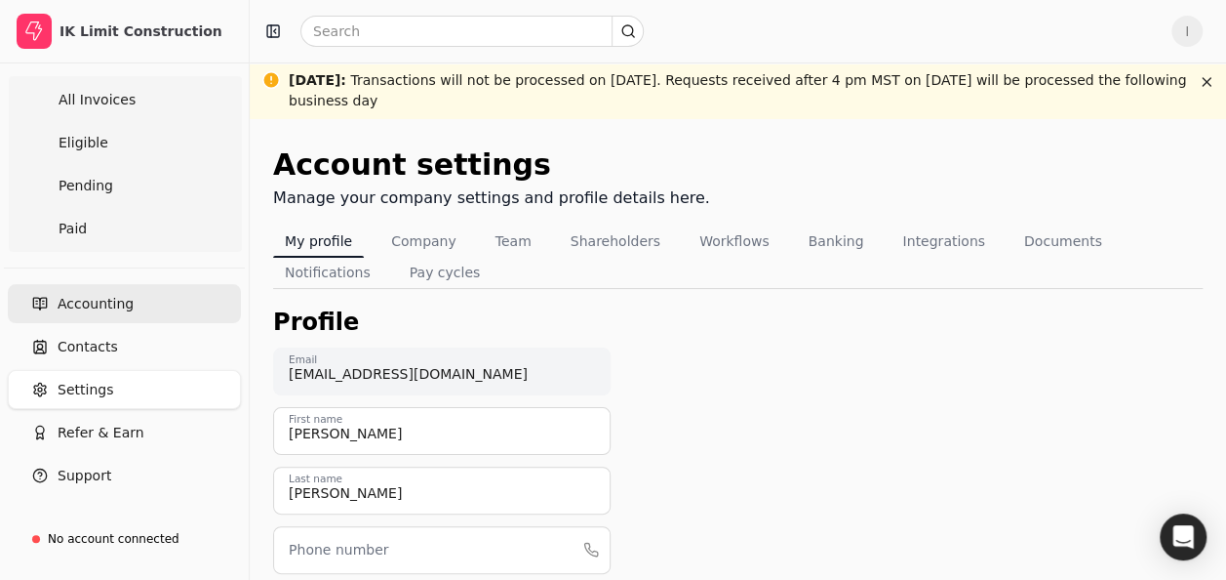
click at [98, 291] on link "Accounting" at bounding box center [124, 303] width 233 height 39
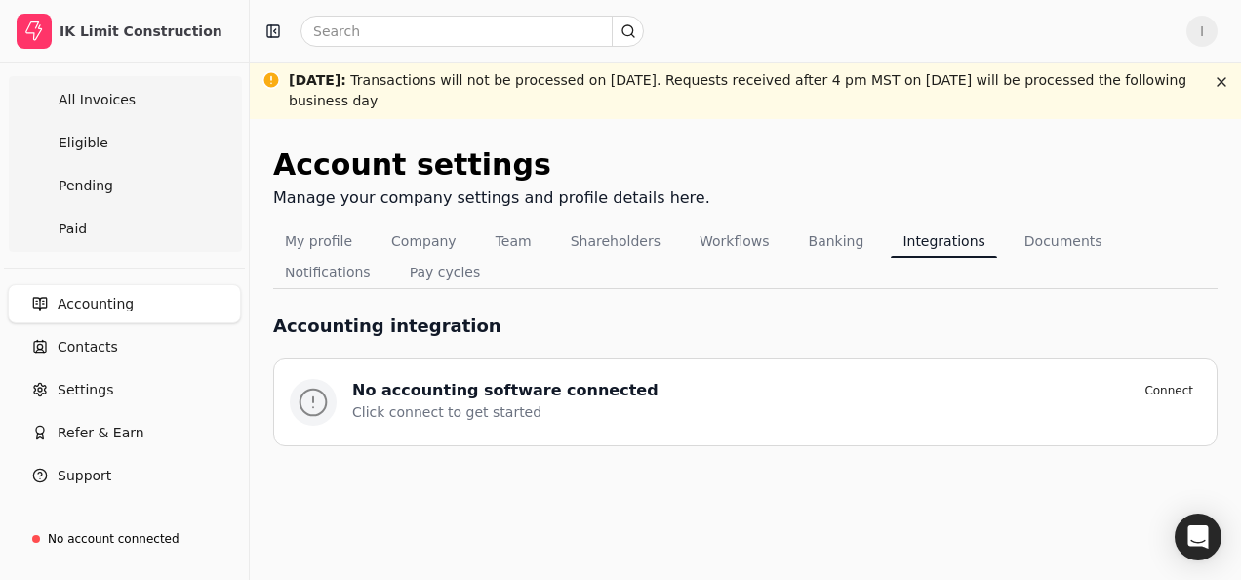
click at [101, 308] on span "Accounting" at bounding box center [96, 304] width 76 height 20
click at [127, 146] on link "Eligible" at bounding box center [124, 142] width 225 height 39
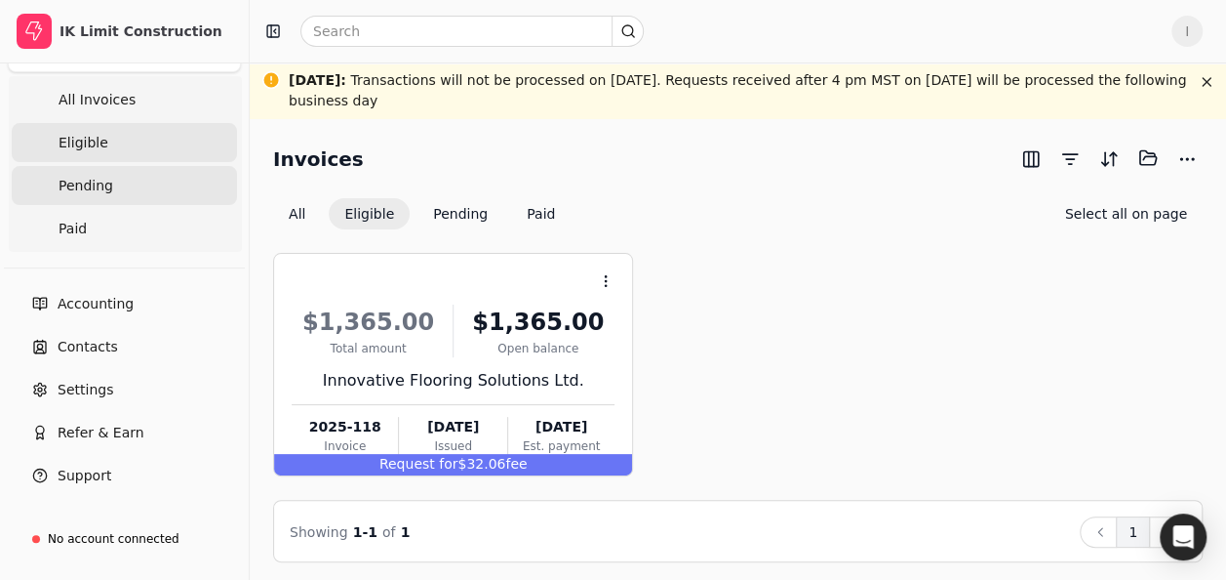
click at [127, 185] on link "Pending" at bounding box center [124, 185] width 225 height 39
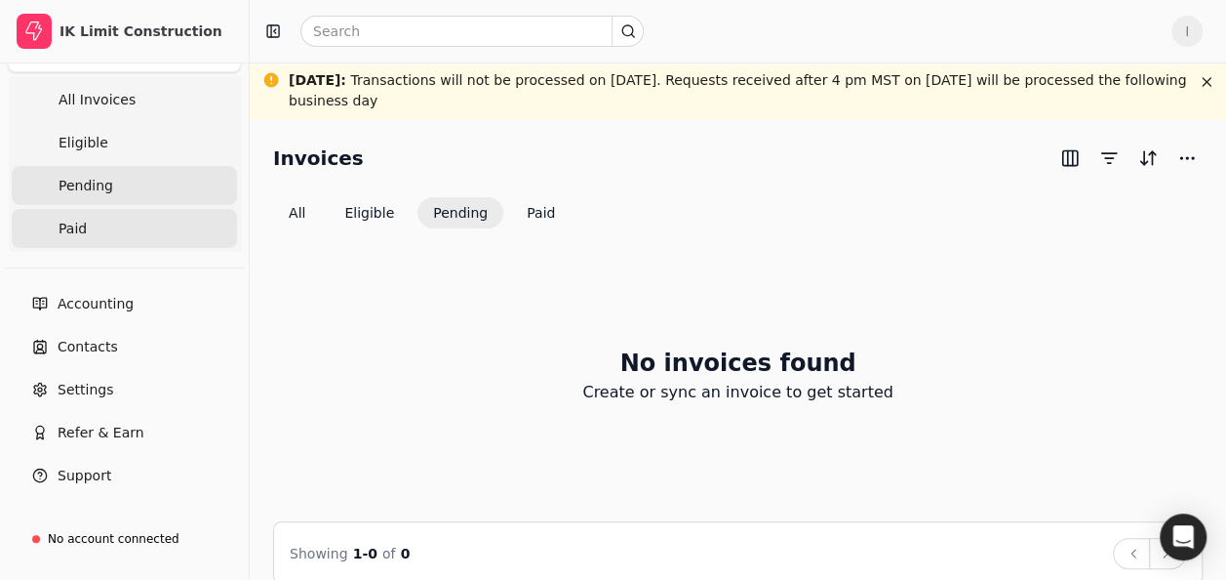
click at [87, 230] on link "Paid" at bounding box center [124, 228] width 225 height 39
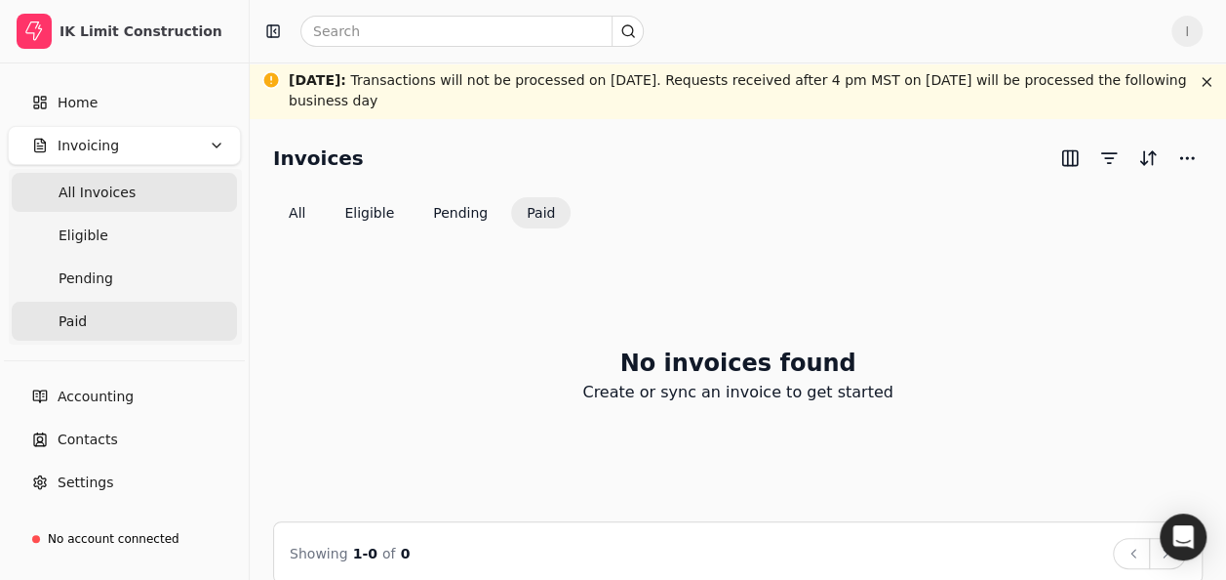
click at [88, 204] on Invoices "All Invoices" at bounding box center [124, 192] width 225 height 39
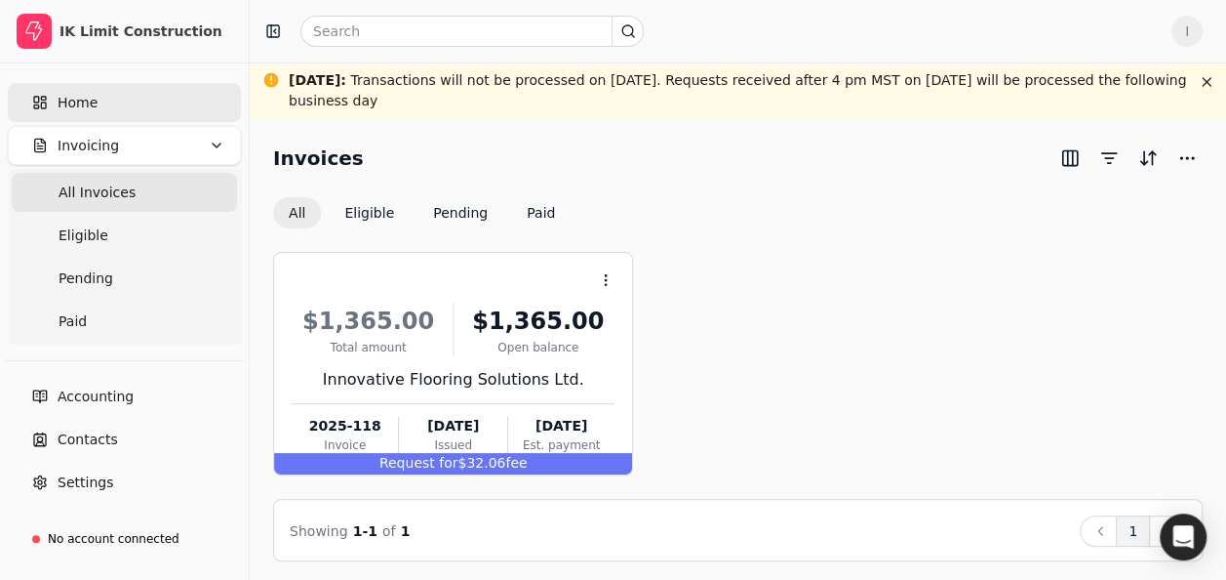
click at [100, 111] on link "Home" at bounding box center [124, 102] width 233 height 39
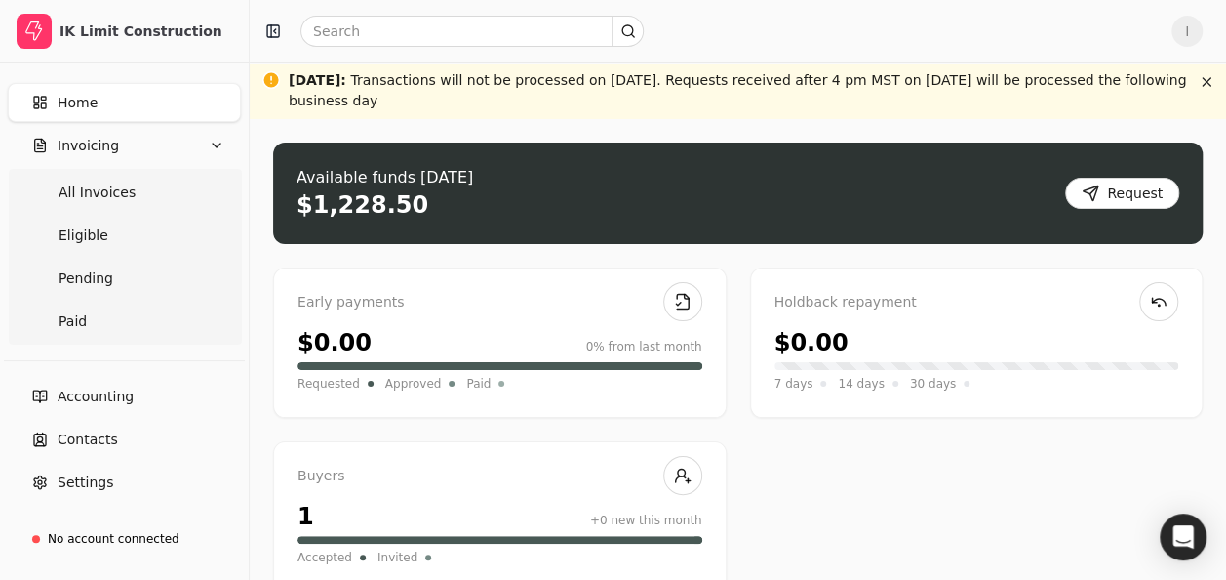
click at [463, 220] on div "Available funds [DATE] $1,228.50 Request" at bounding box center [738, 192] width 930 height 101
click at [1180, 198] on div "Available funds [DATE] $1,228.50 Request" at bounding box center [738, 192] width 930 height 101
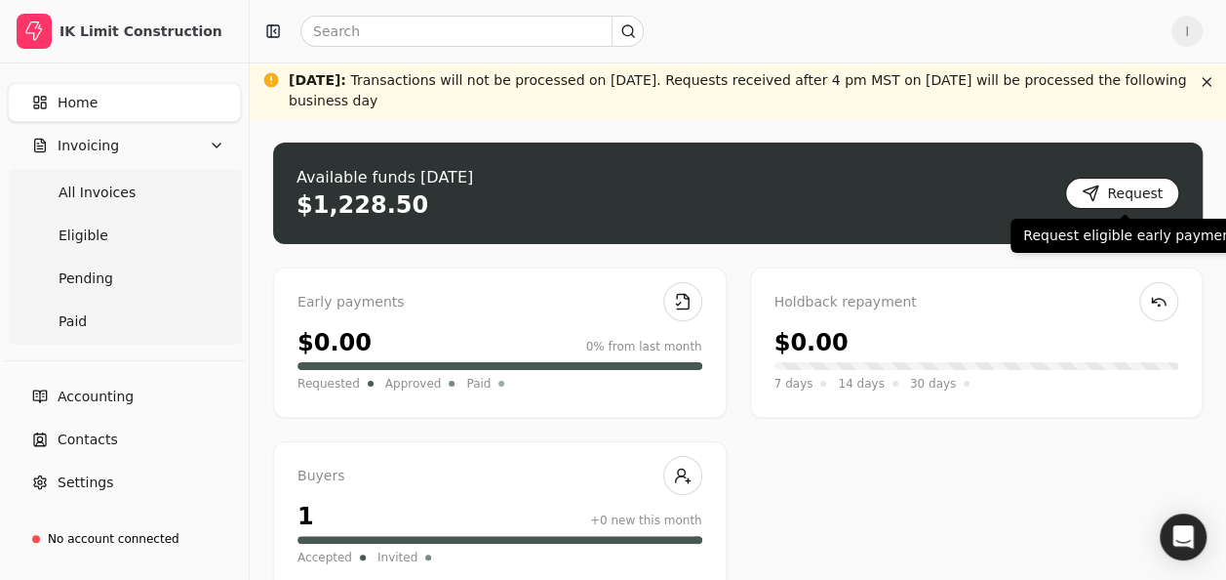
click at [1170, 198] on button "Request" at bounding box center [1122, 193] width 114 height 31
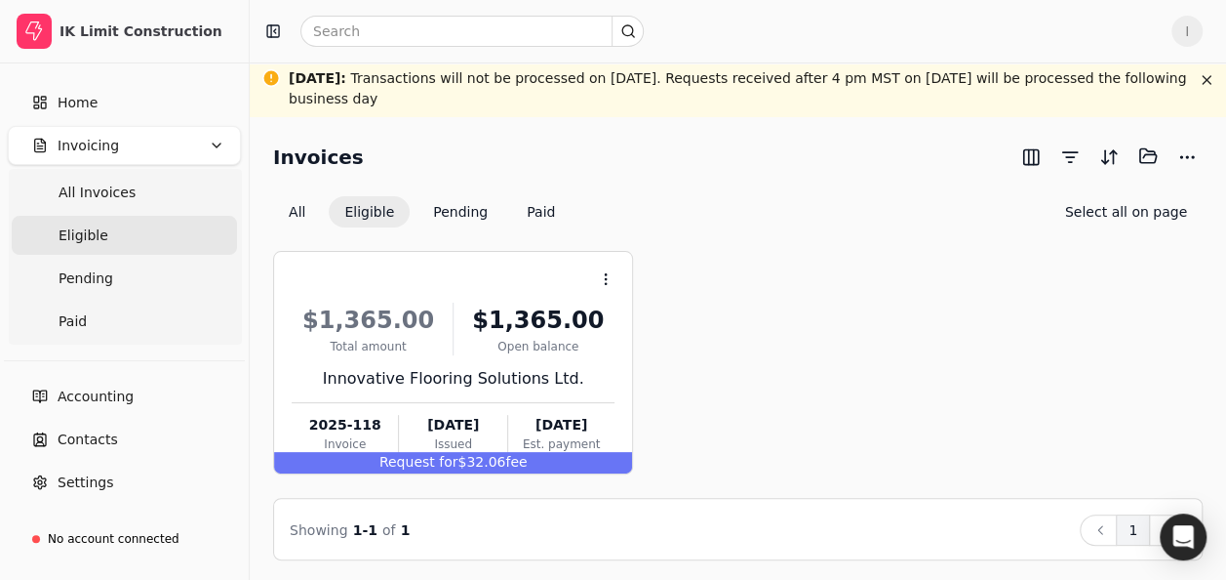
scroll to position [4, 0]
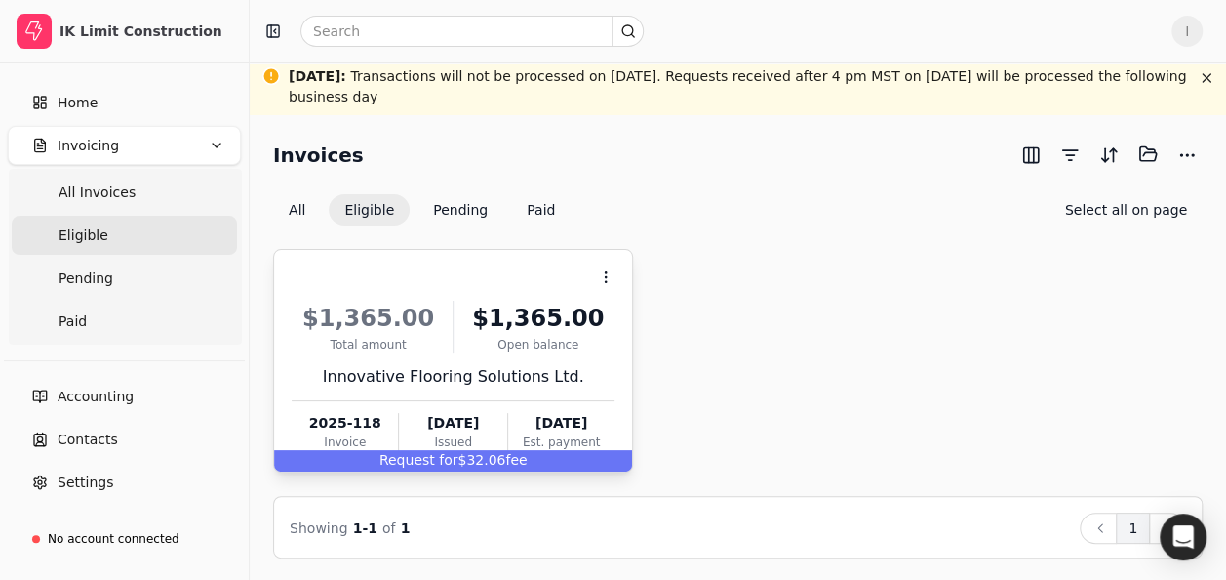
click at [545, 464] on div "Request for $32.06 fee" at bounding box center [453, 460] width 358 height 21
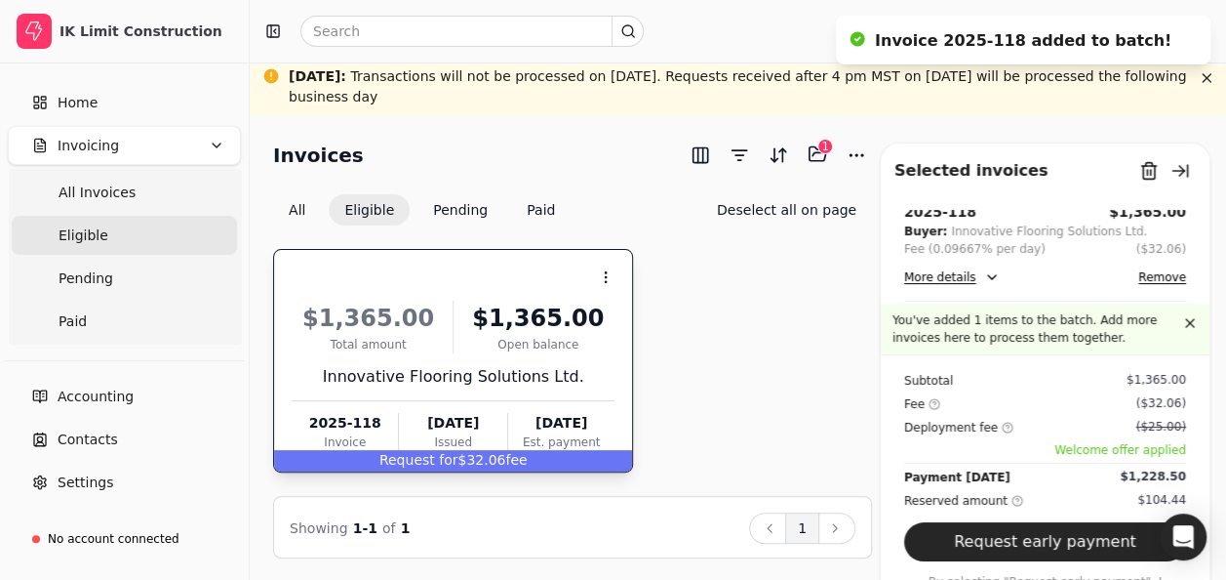
scroll to position [0, 0]
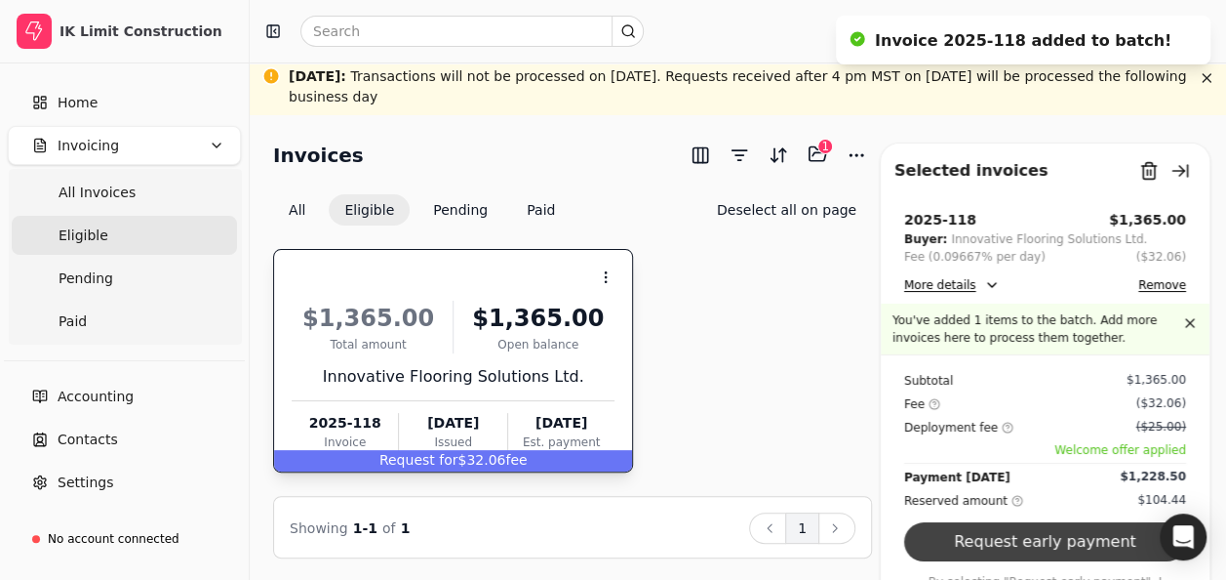
click at [998, 536] on button "Request early payment" at bounding box center [1045, 541] width 282 height 39
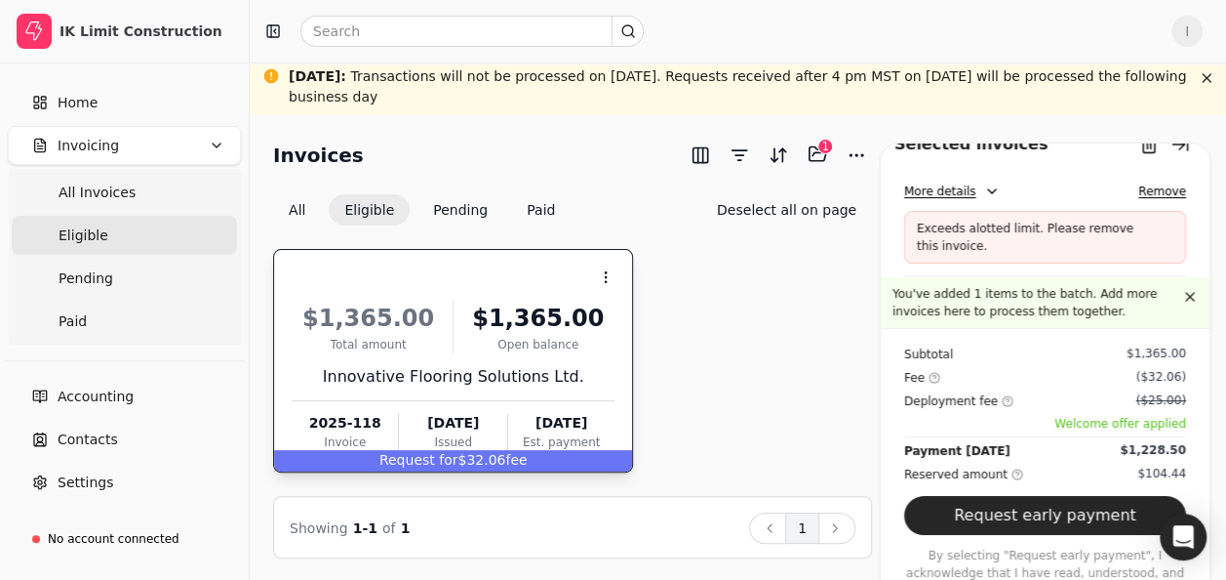
scroll to position [29, 0]
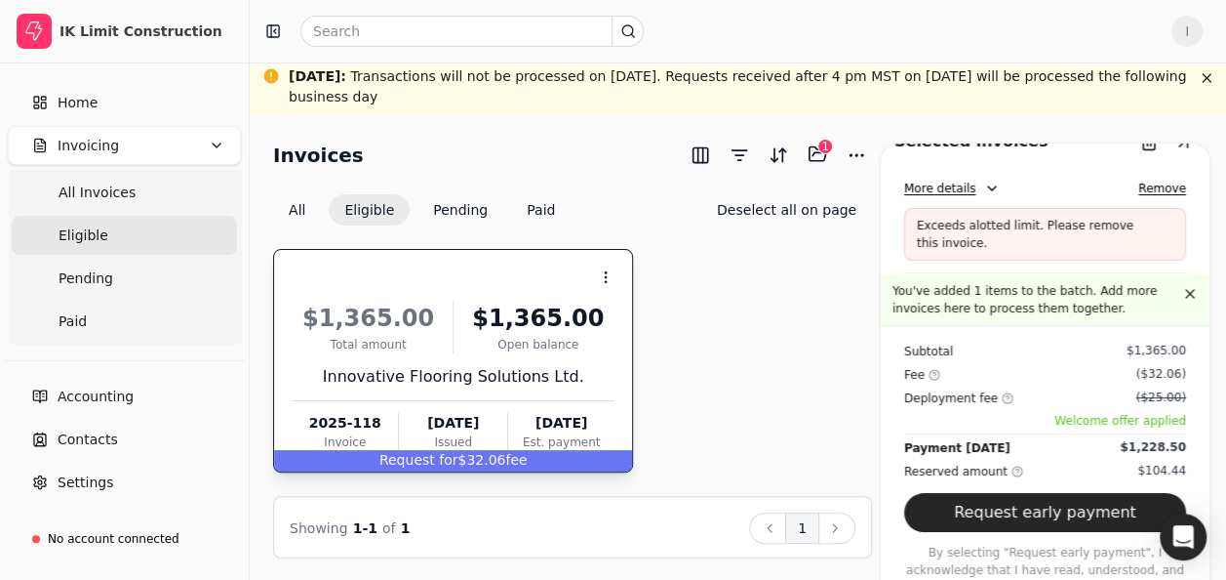
click at [1124, 552] on p "By selecting "Request early payment", I acknowledge that I have read, understoo…" at bounding box center [1045, 578] width 282 height 70
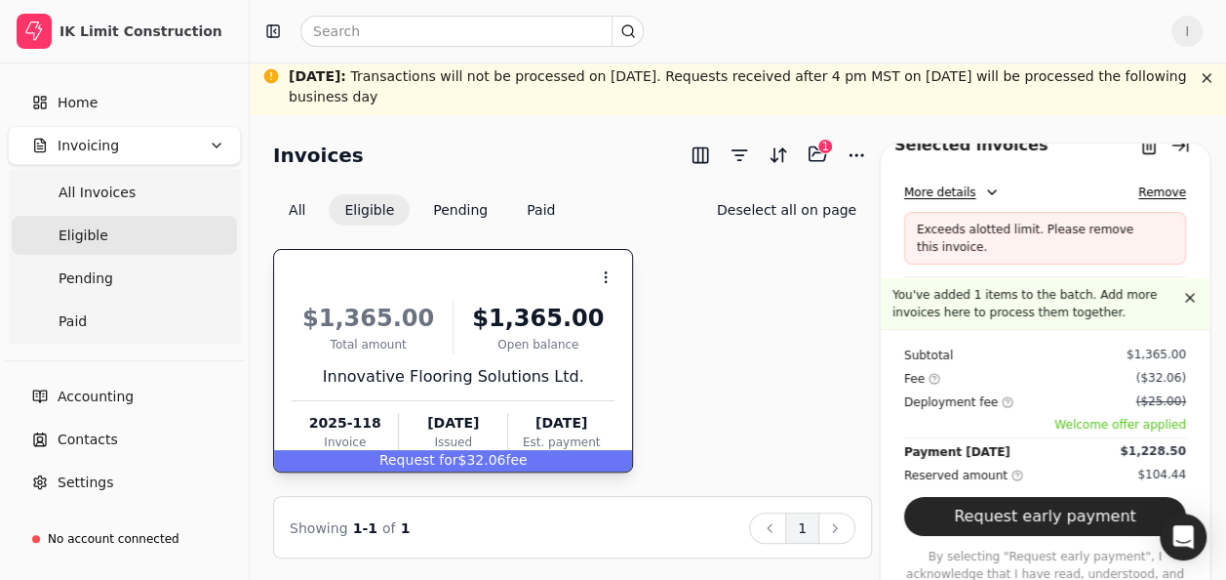
scroll to position [0, 0]
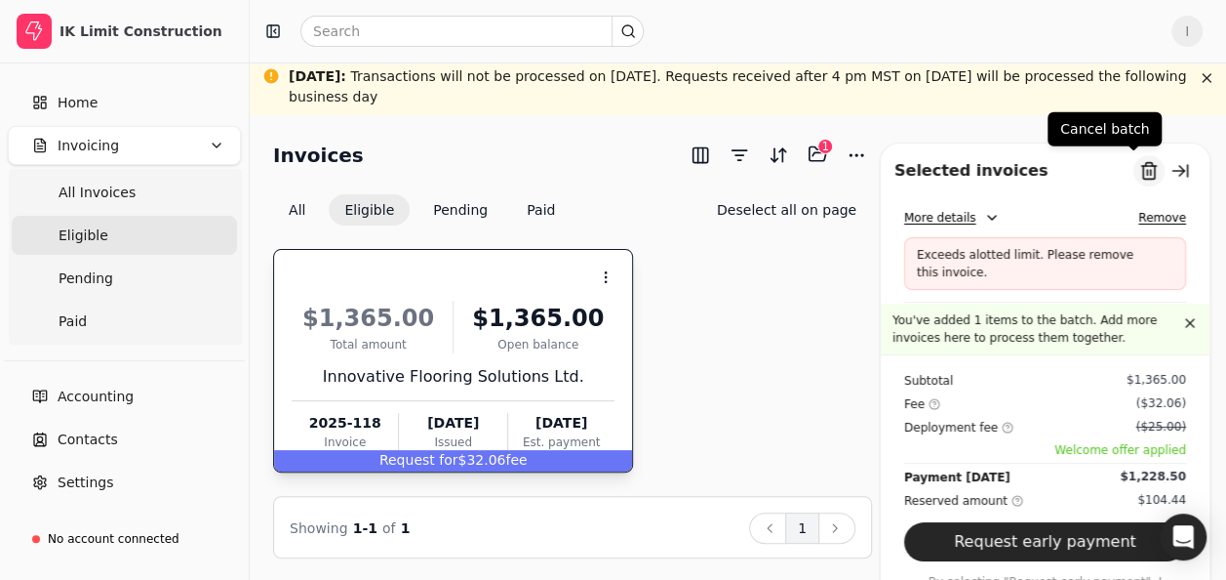
click at [1135, 166] on button "Remove from batch" at bounding box center [1149, 170] width 31 height 31
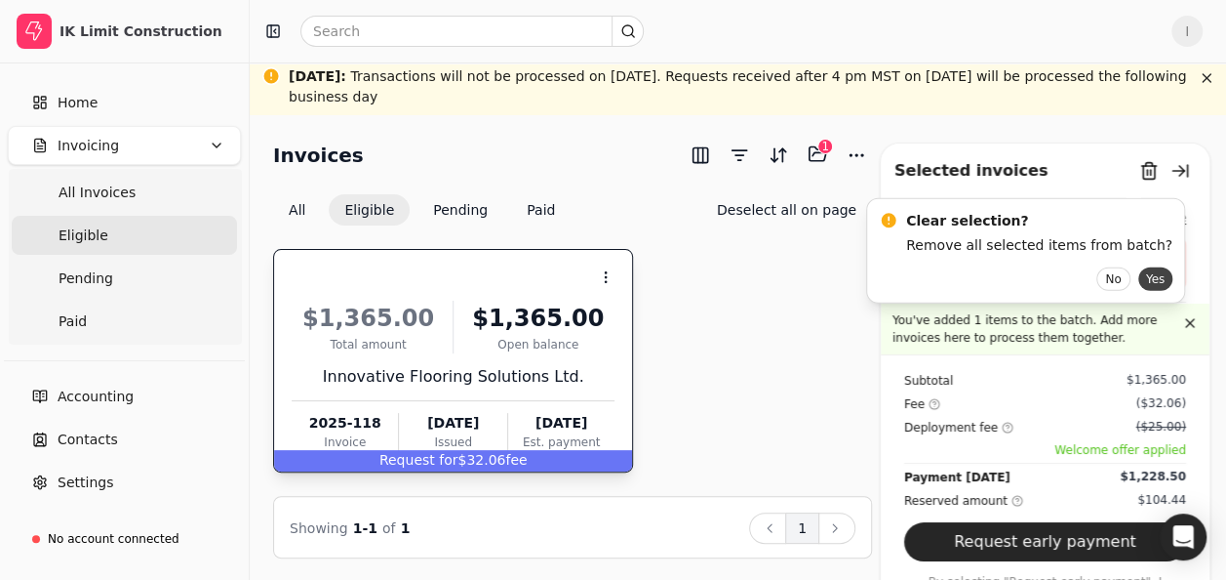
click at [1139, 273] on button "Yes" at bounding box center [1156, 278] width 34 height 23
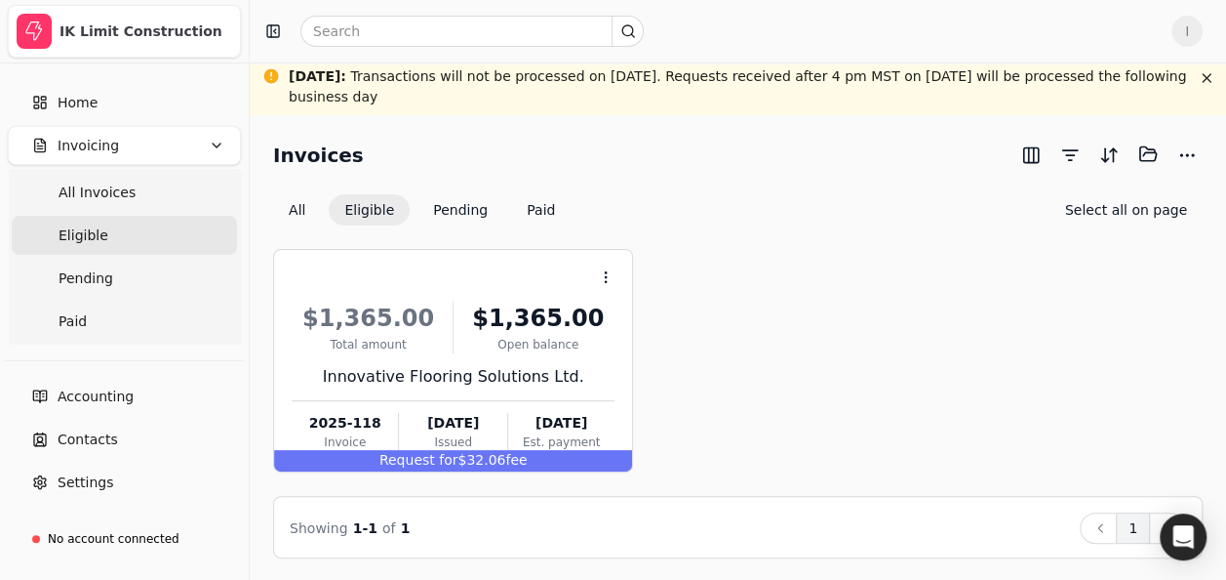
click at [173, 33] on div "IK Limit Construction" at bounding box center [146, 31] width 173 height 20
click at [1181, 531] on icon "Open Intercom Messenger" at bounding box center [1183, 536] width 22 height 25
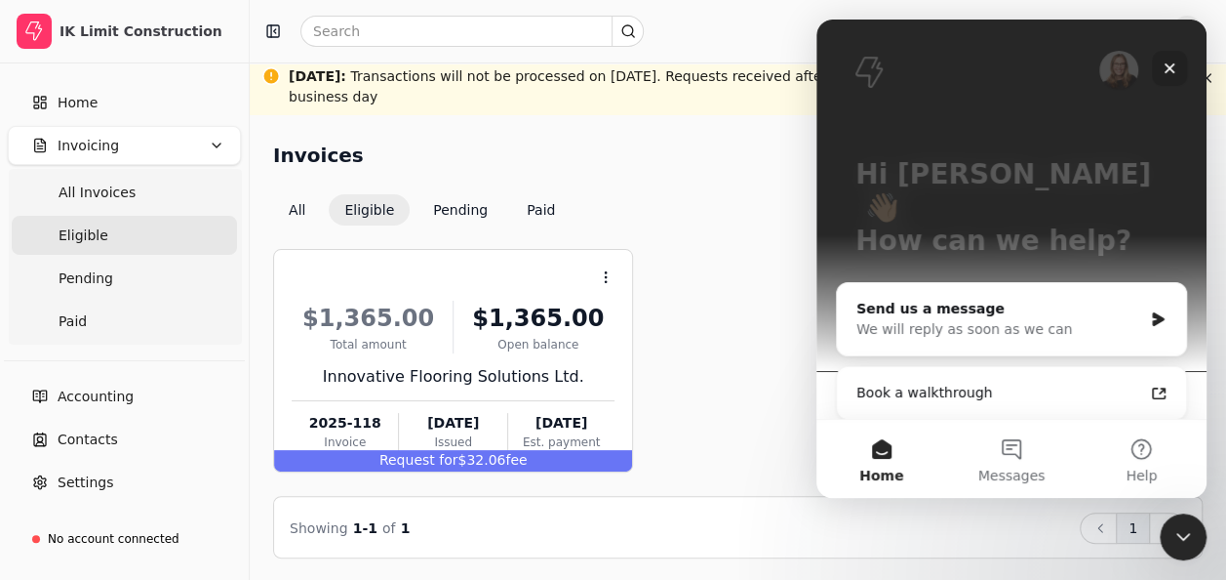
scroll to position [193, 0]
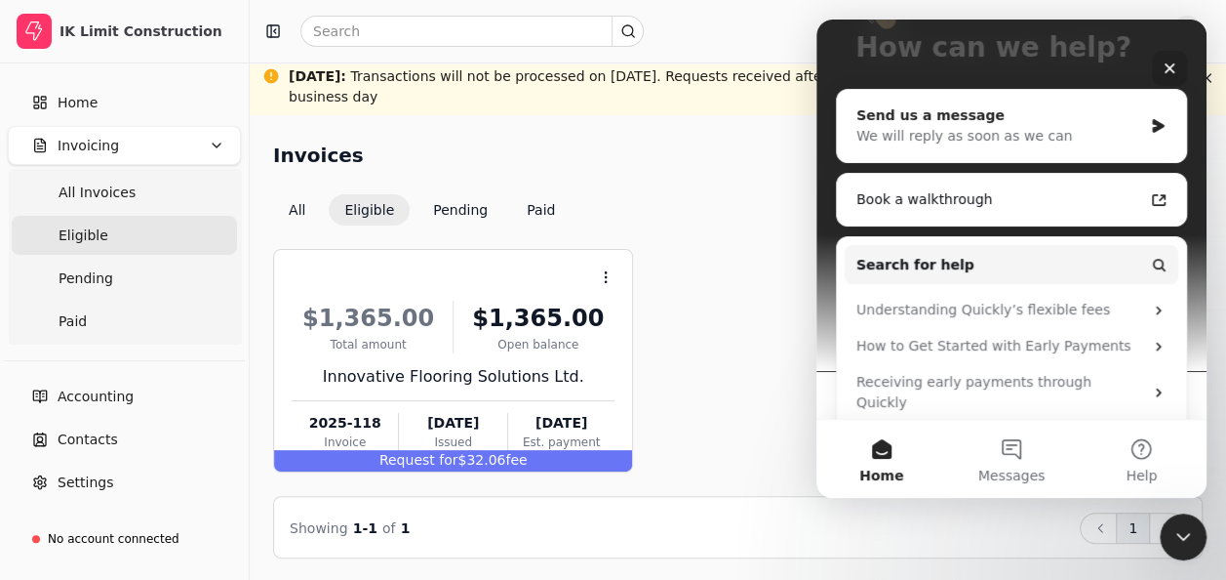
click at [1004, 105] on div "Send us a message" at bounding box center [1000, 115] width 286 height 20
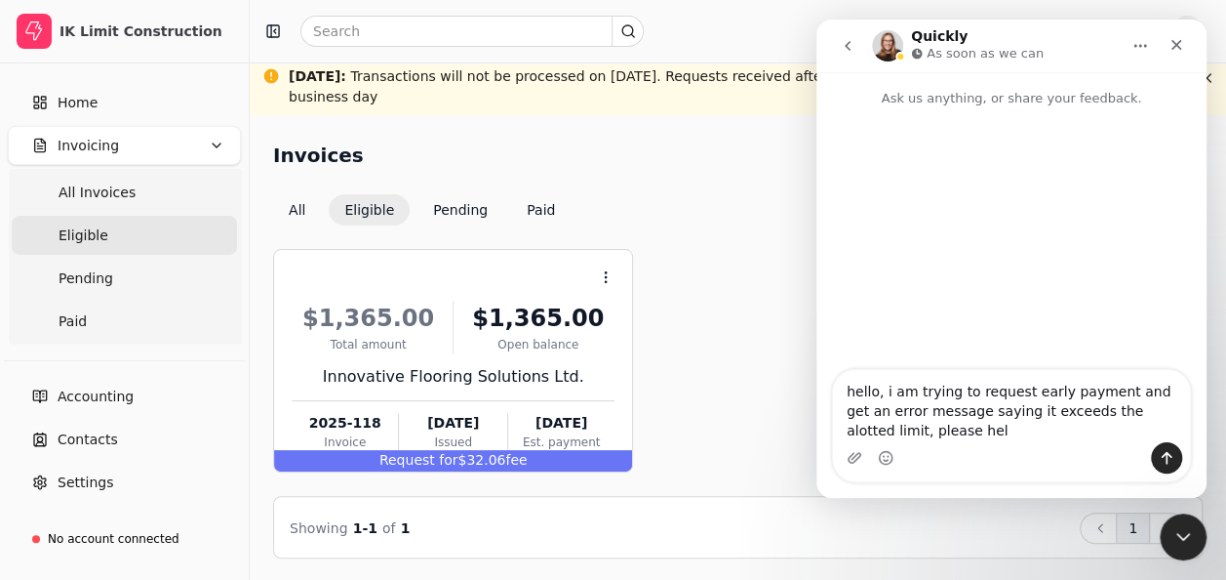
type textarea "hello, i am trying to request early payment and get an error message saying it …"
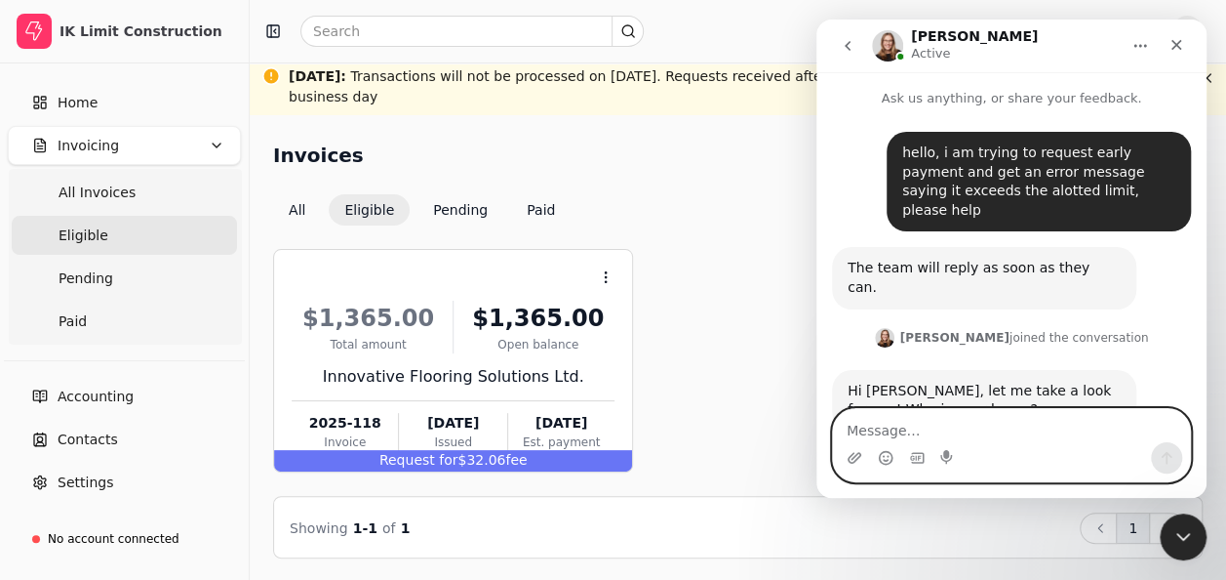
scroll to position [23, 0]
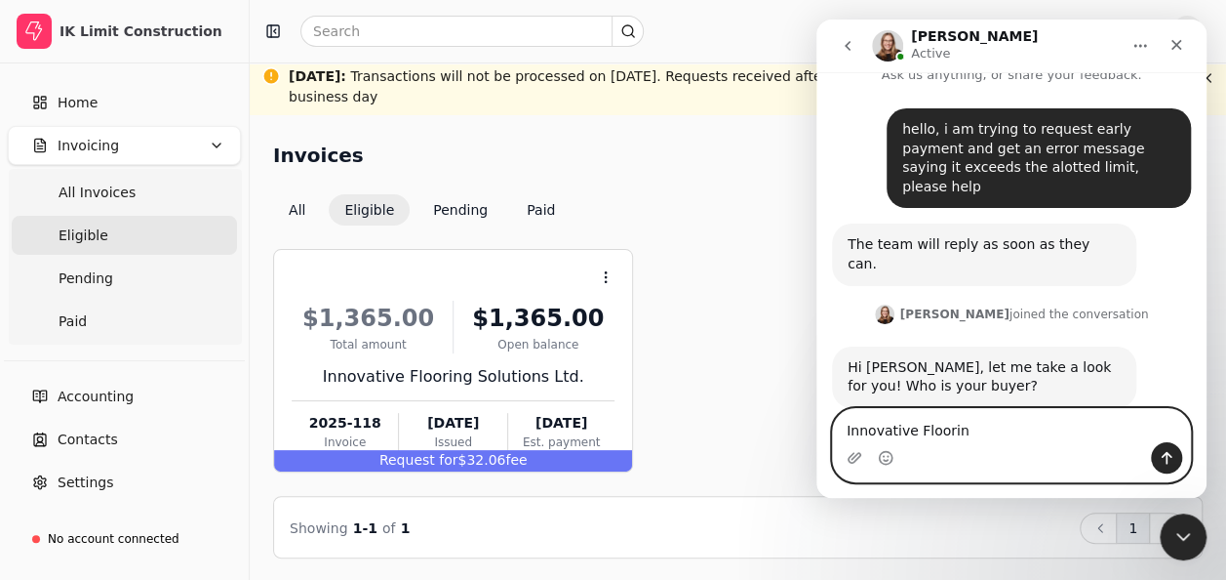
type textarea "Innovative Flooring"
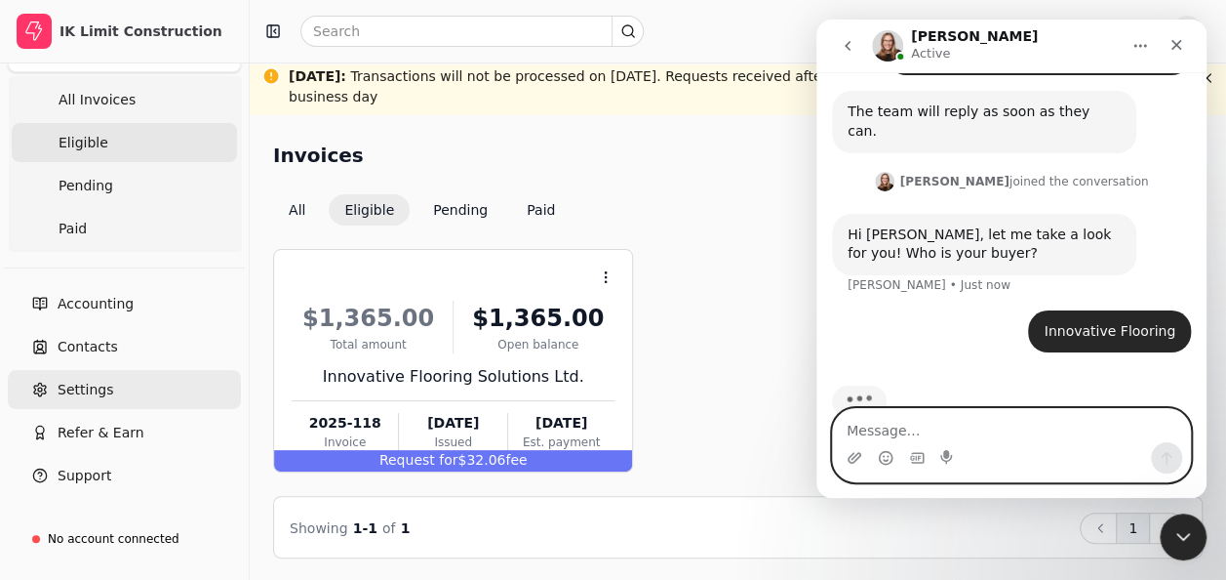
scroll to position [157, 0]
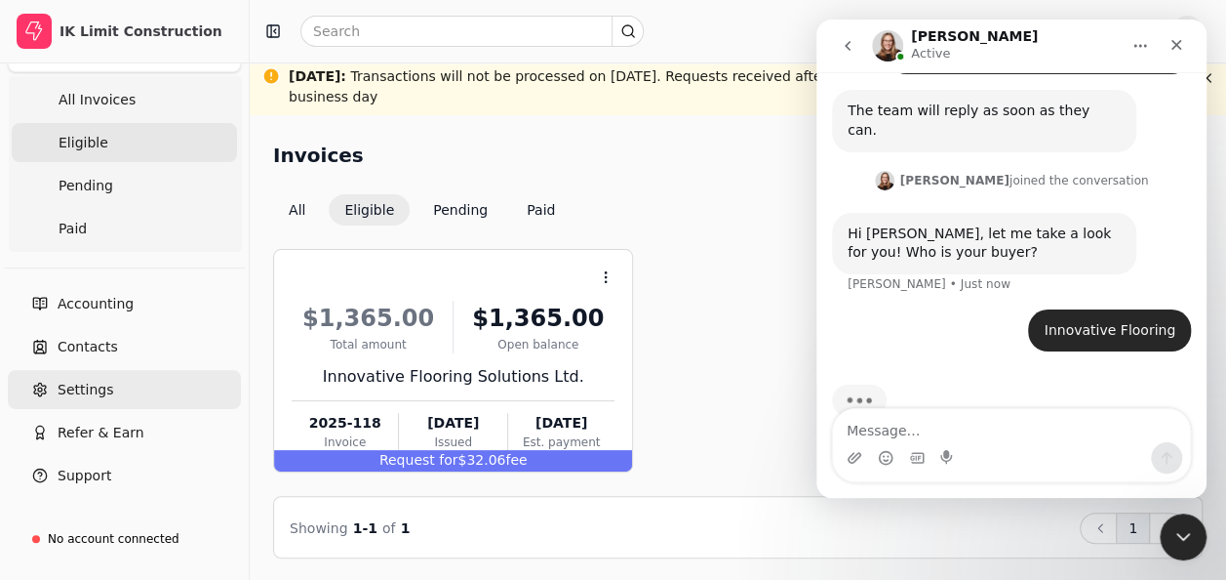
click at [103, 396] on span "Settings" at bounding box center [86, 390] width 56 height 20
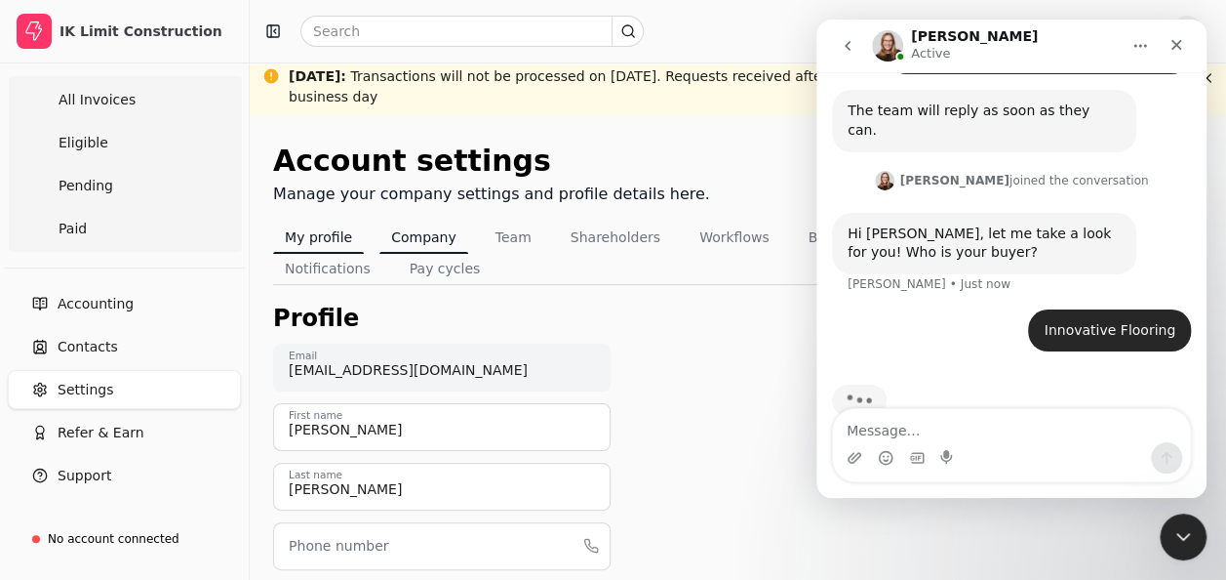
click at [380, 221] on button "Company" at bounding box center [424, 236] width 89 height 31
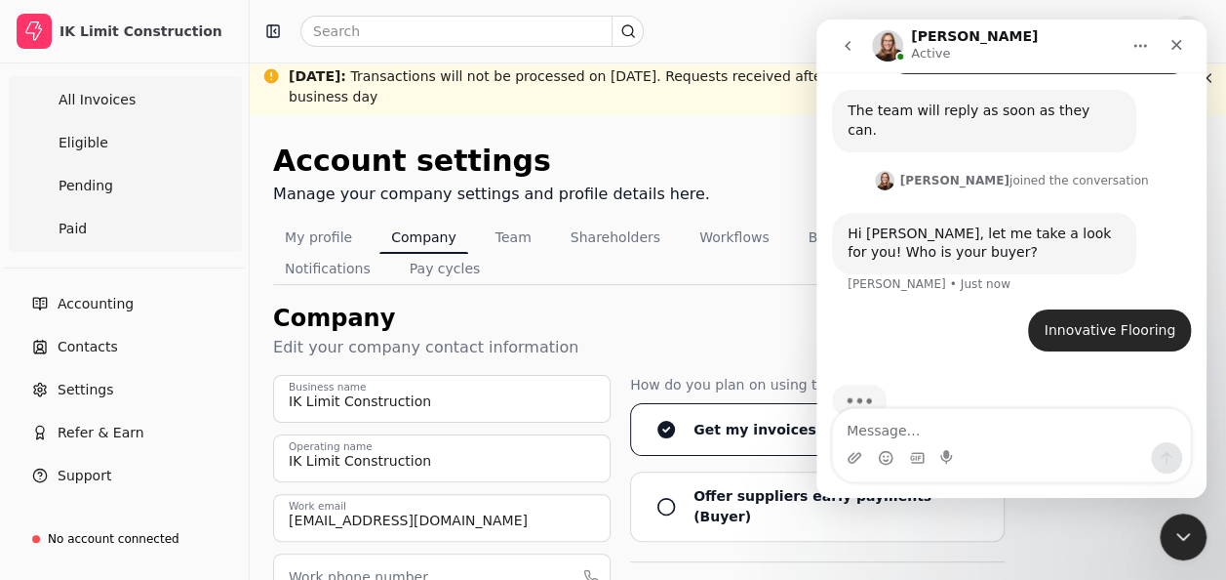
scroll to position [144, 0]
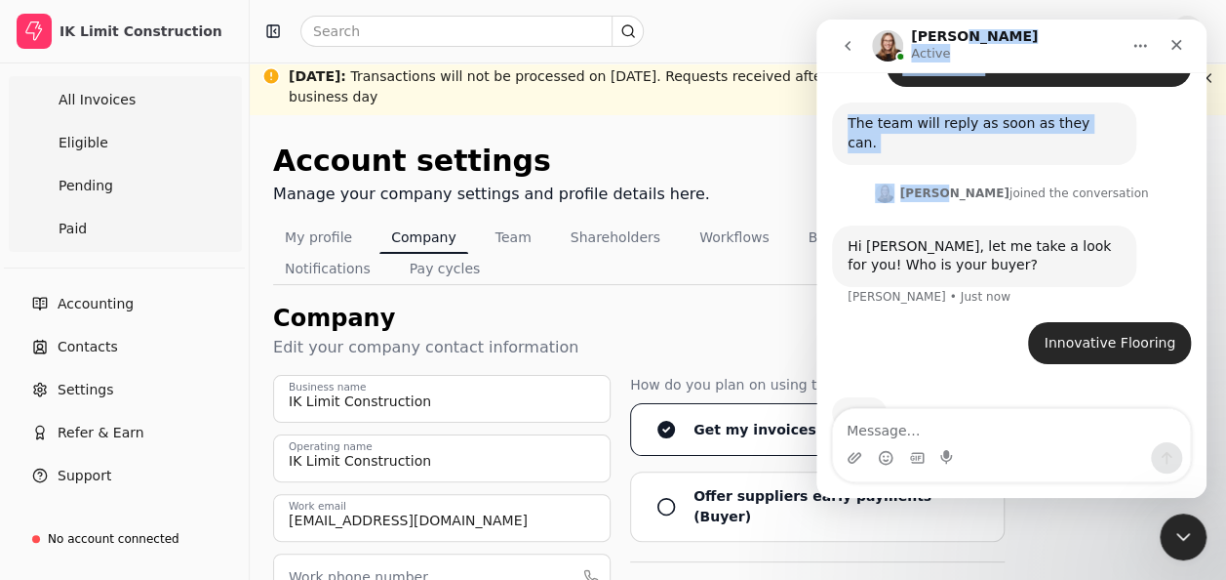
drag, startPoint x: 1019, startPoint y: 43, endPoint x: 974, endPoint y: 172, distance: 136.4
click at [974, 173] on div "[PERSON_NAME] Active Ask us anything, or share your feedback. hello, i am tryin…" at bounding box center [1012, 259] width 390 height 478
drag, startPoint x: 974, startPoint y: 172, endPoint x: 965, endPoint y: 53, distance: 119.4
click at [965, 53] on div "[PERSON_NAME] Active" at bounding box center [996, 46] width 248 height 34
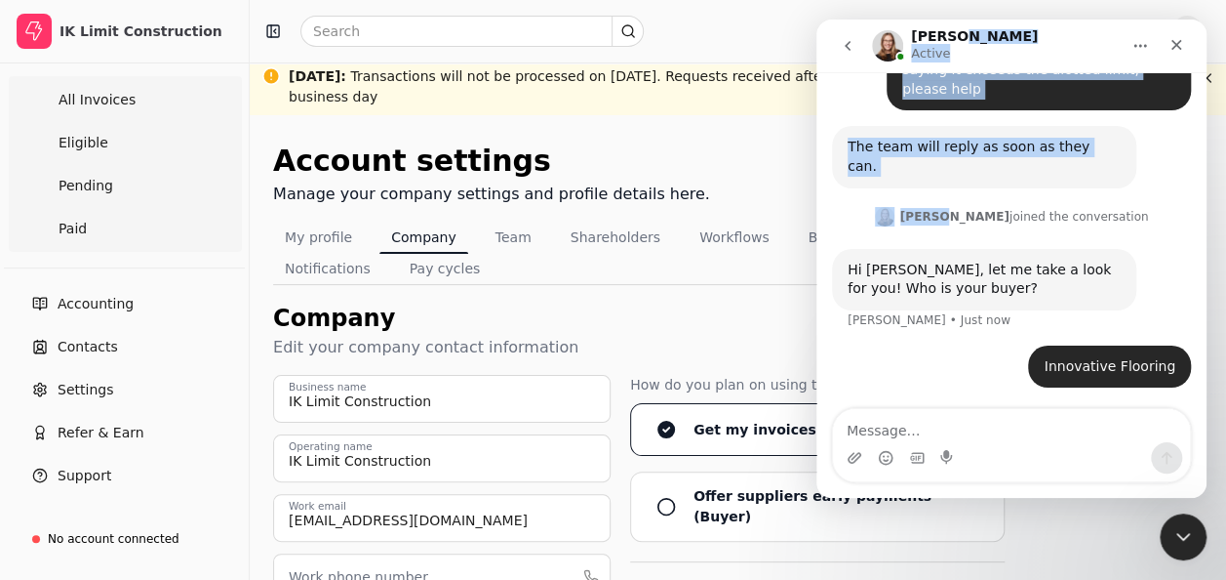
scroll to position [82, 0]
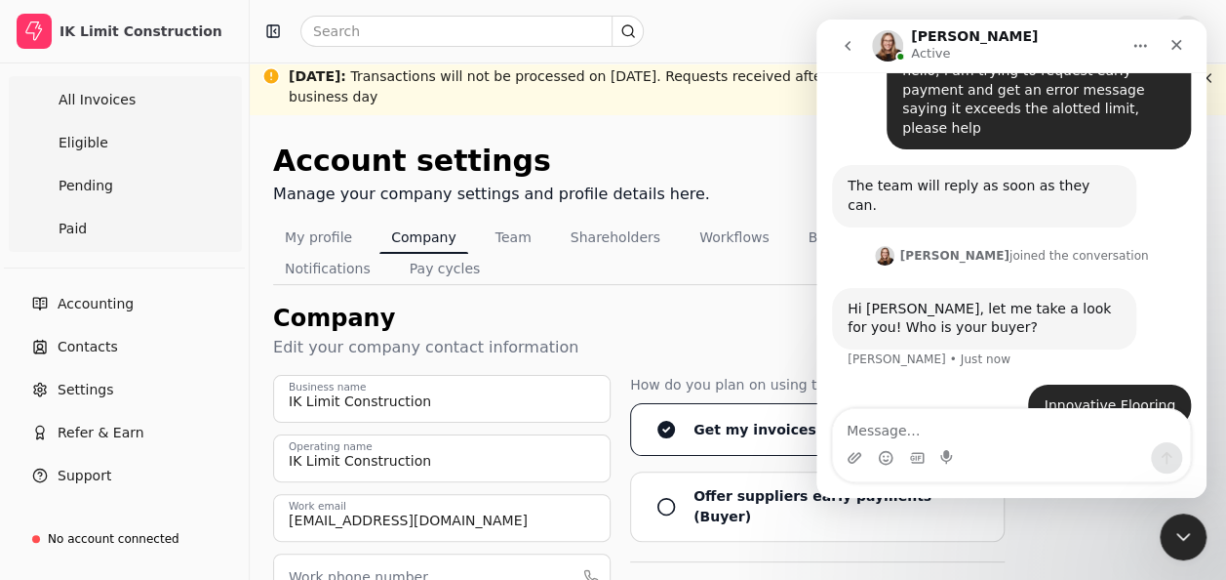
click at [964, 384] on div "Innovative Flooring [PERSON_NAME] • Just now" at bounding box center [1011, 417] width 359 height 66
click at [1177, 529] on icon "Close Intercom Messenger" at bounding box center [1180, 533] width 23 height 23
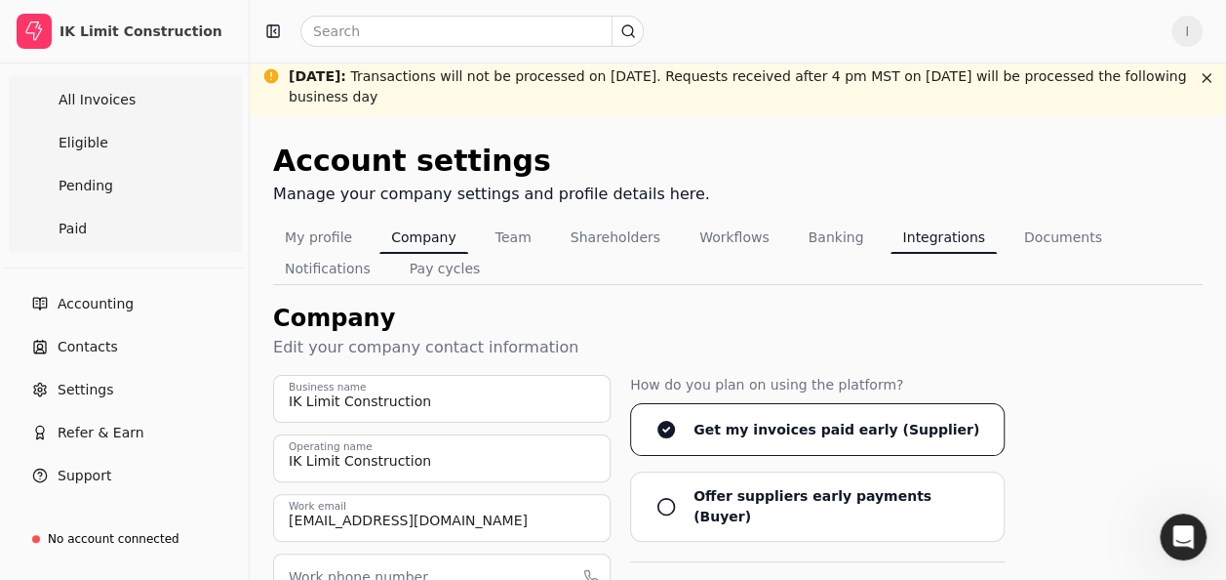
click at [914, 242] on button "Integrations" at bounding box center [943, 236] width 105 height 31
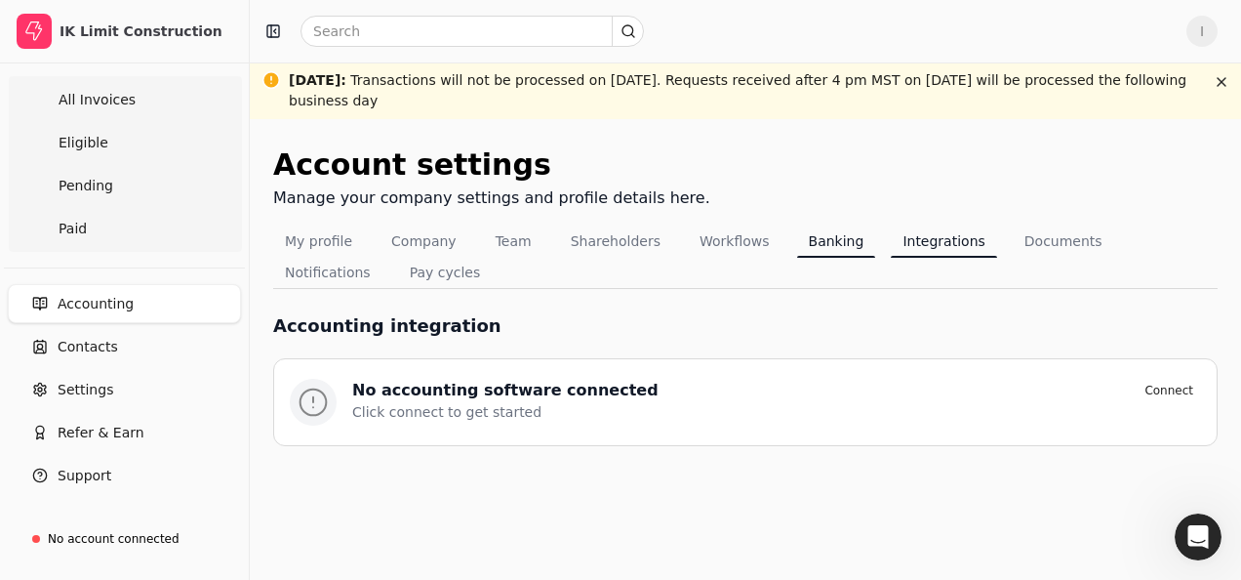
click at [797, 244] on button "Banking" at bounding box center [836, 240] width 79 height 31
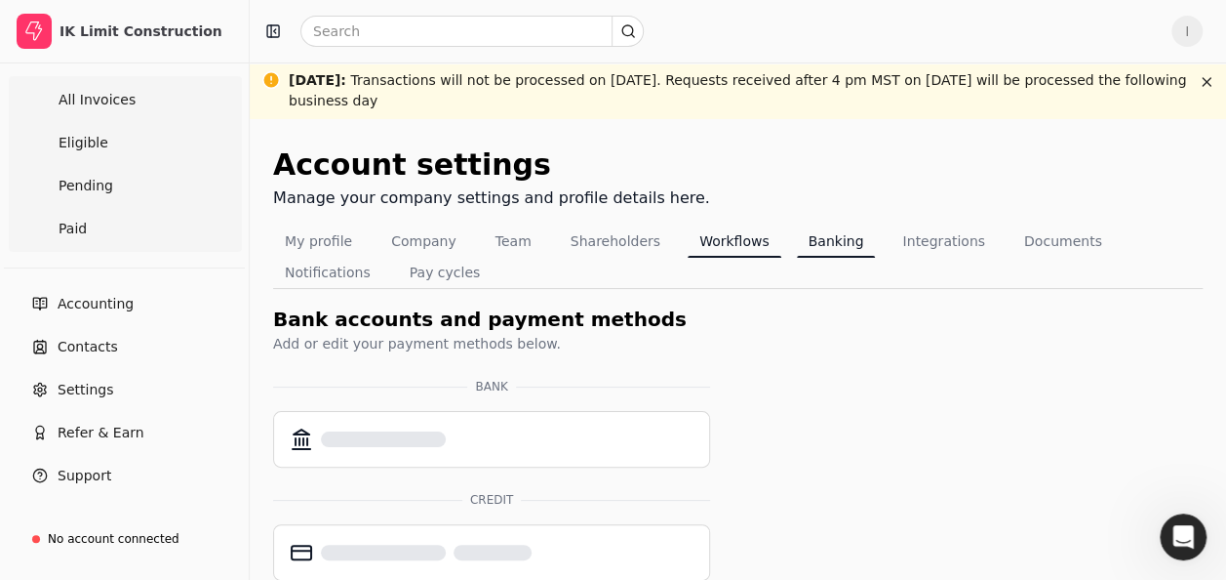
click at [704, 240] on button "Workflows" at bounding box center [735, 240] width 94 height 31
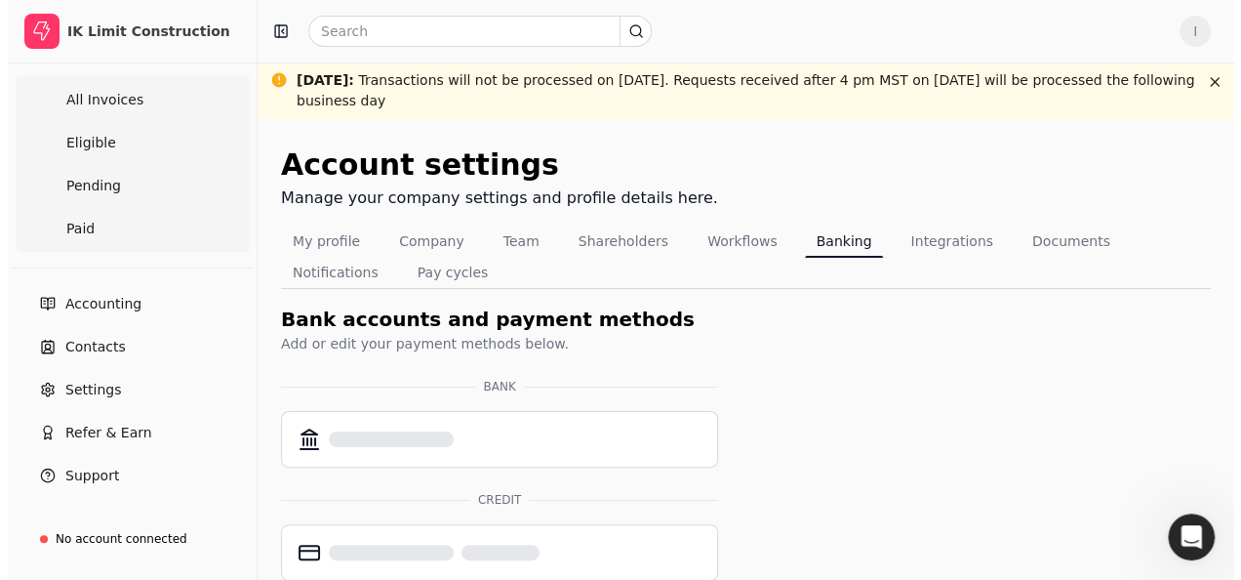
scroll to position [157, 0]
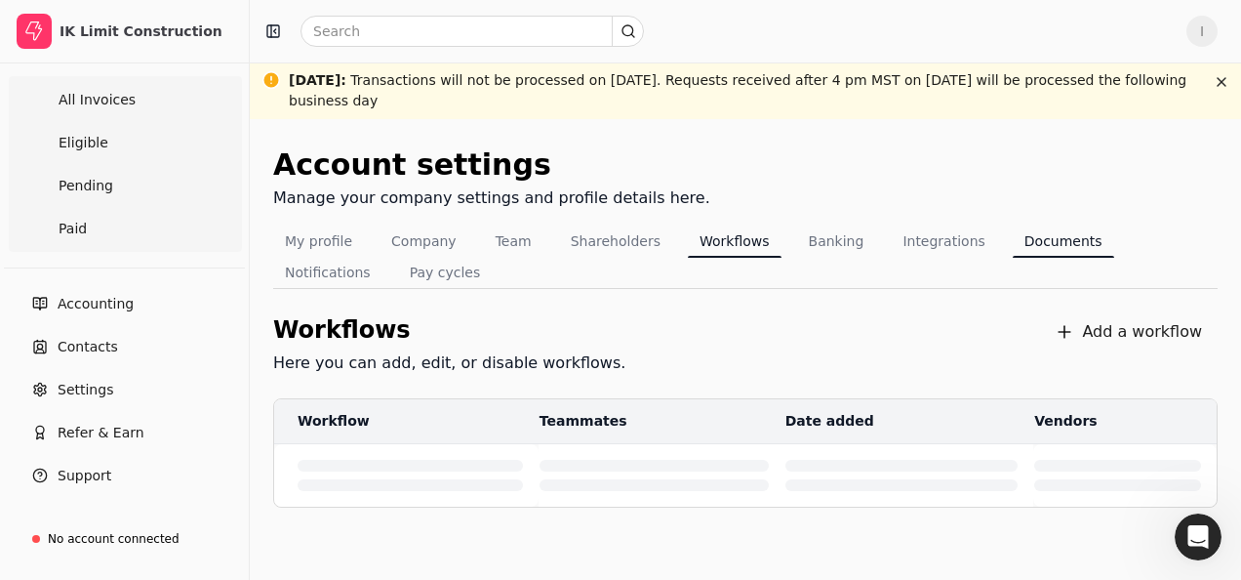
click at [1013, 234] on button "Documents" at bounding box center [1063, 240] width 101 height 31
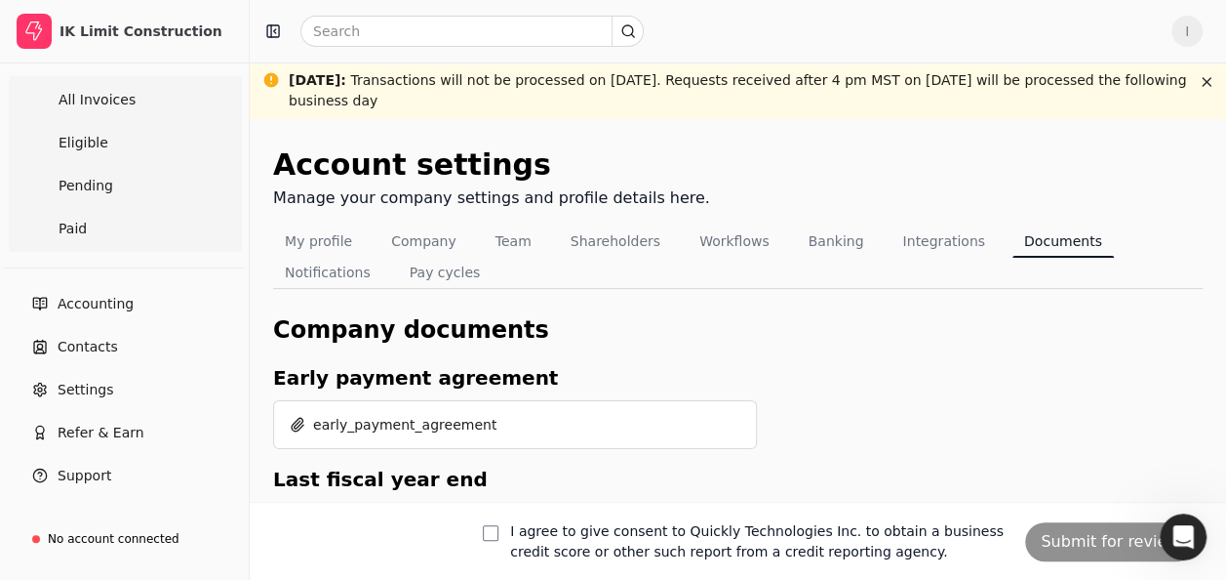
click at [519, 426] on div "early_payment_agreement" at bounding box center [515, 424] width 484 height 49
click at [426, 429] on span "early_payment_agreement" at bounding box center [404, 425] width 183 height 20
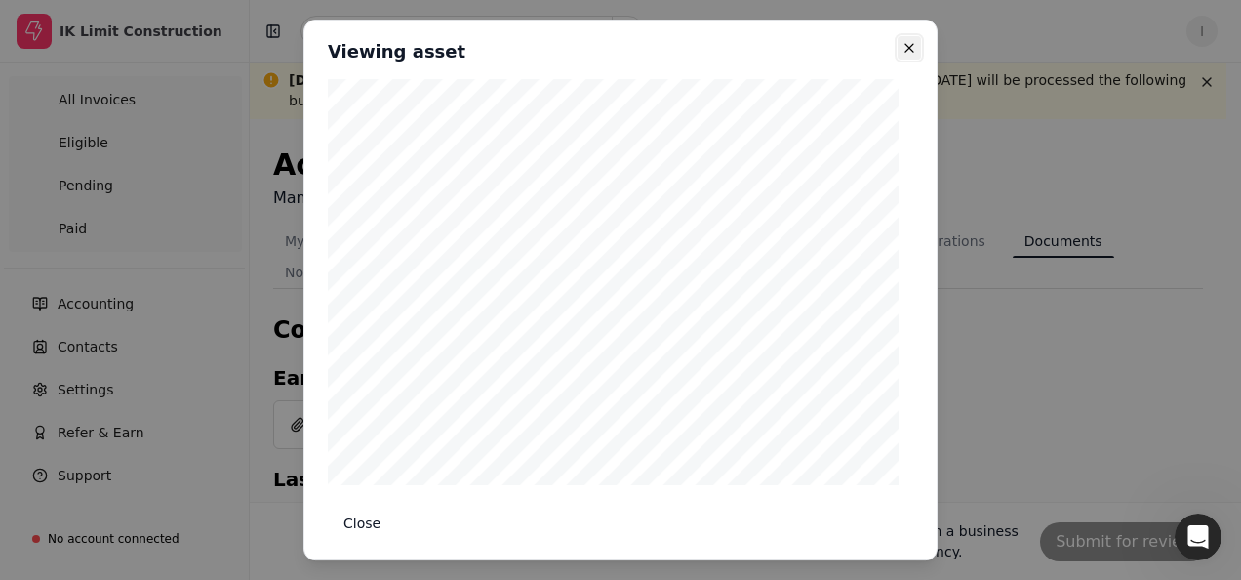
click at [900, 51] on button "Close" at bounding box center [909, 47] width 23 height 23
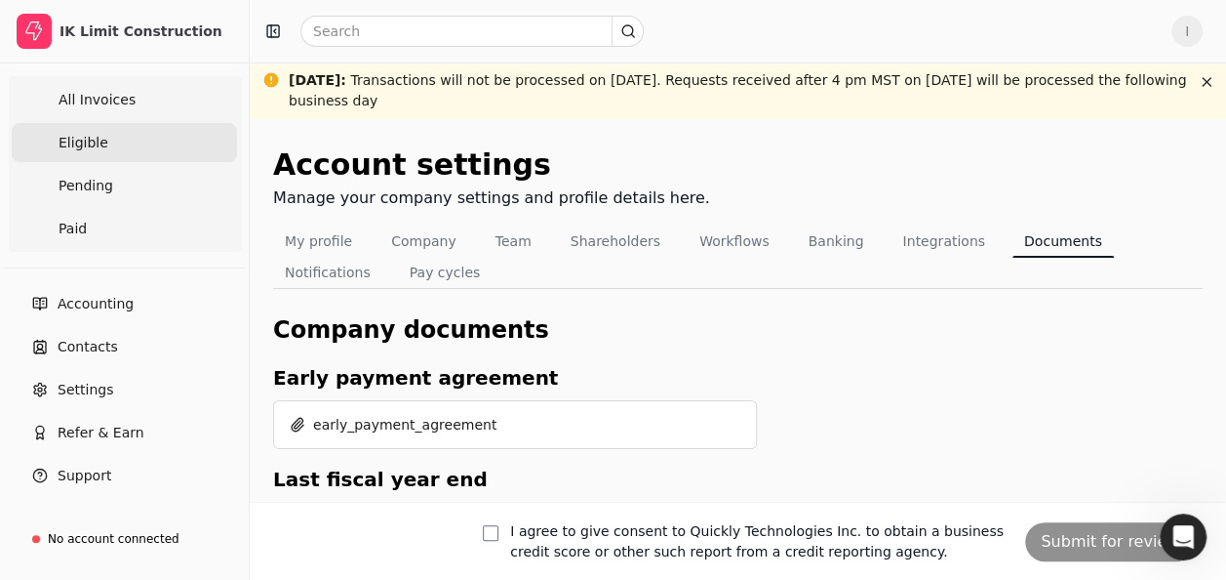
drag, startPoint x: 100, startPoint y: 293, endPoint x: 125, endPoint y: 149, distance: 145.6
click at [100, 294] on span "Accounting" at bounding box center [96, 304] width 76 height 20
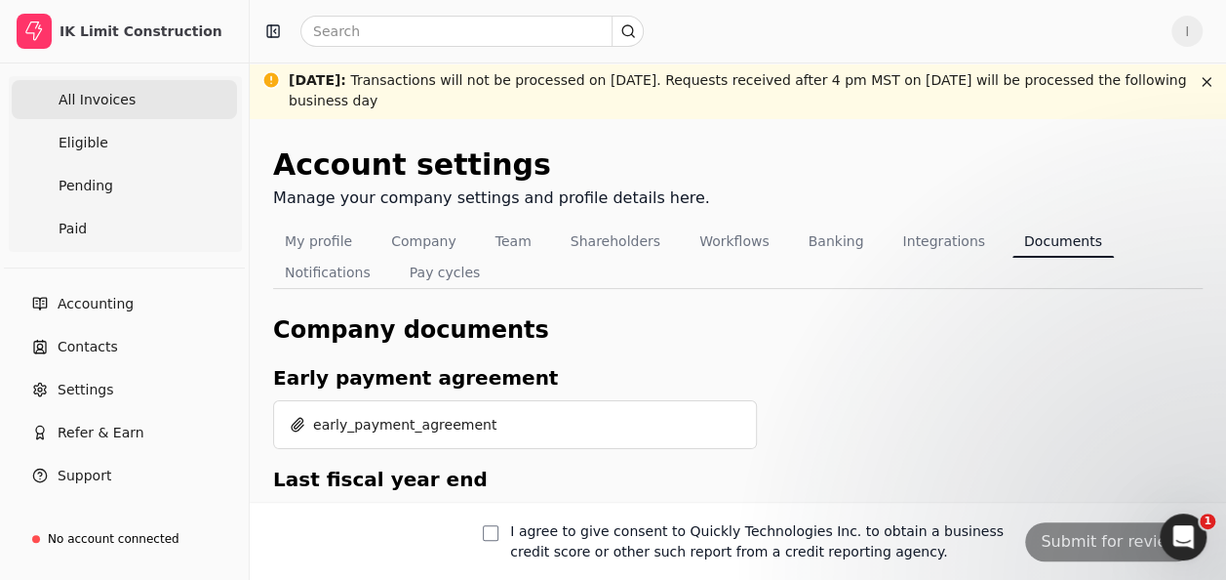
scroll to position [179, 0]
click at [105, 90] on span "All Invoices" at bounding box center [97, 100] width 77 height 20
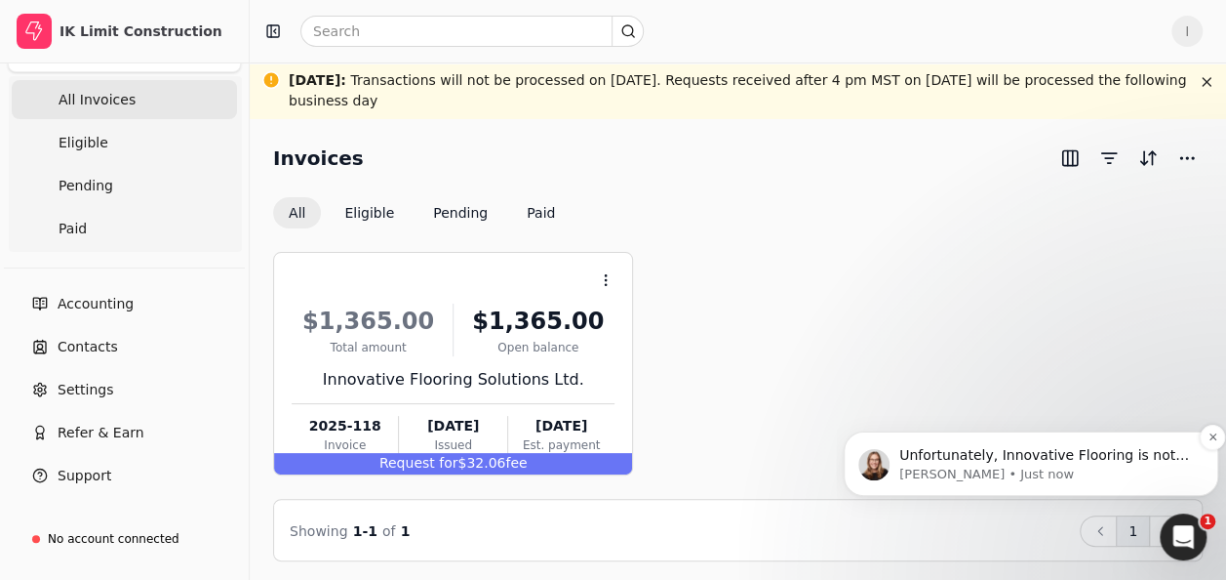
click at [992, 460] on span "Unfortunately, Innovative Flooring is not currently working with Quickly. I wou…" at bounding box center [1045, 484] width 290 height 74
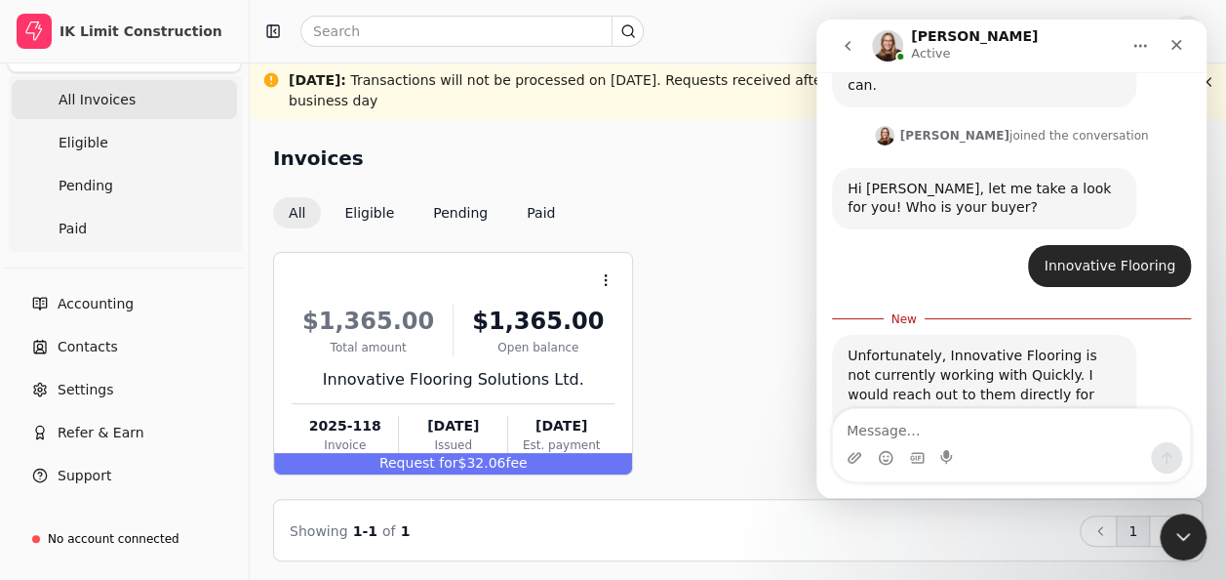
scroll to position [211, 0]
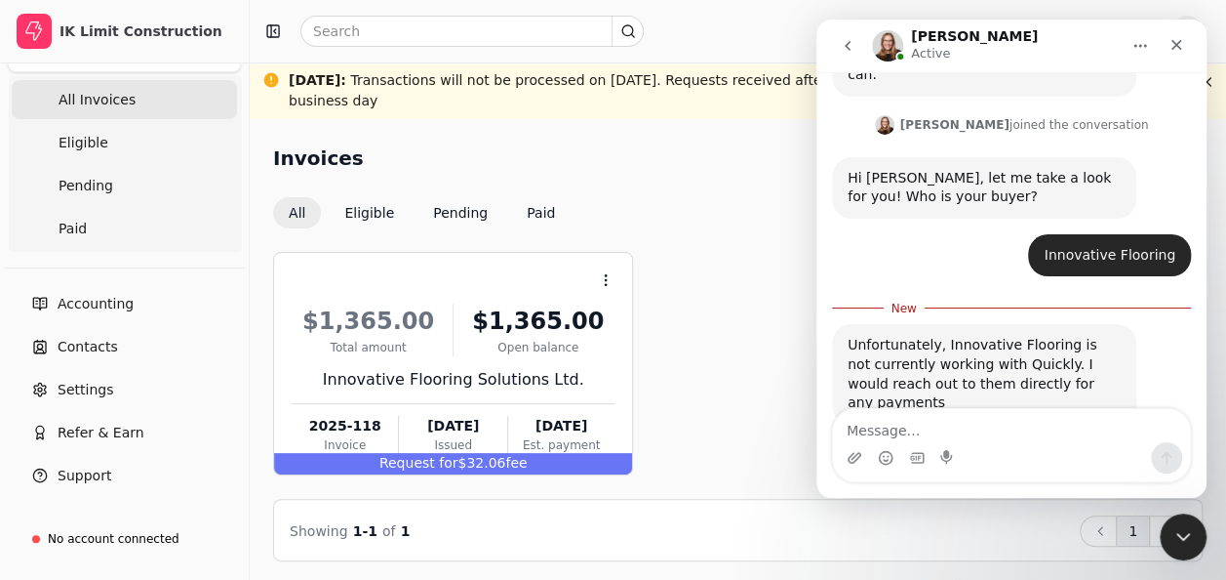
click at [1070, 474] on div "Intercom messenger" at bounding box center [1011, 445] width 357 height 72
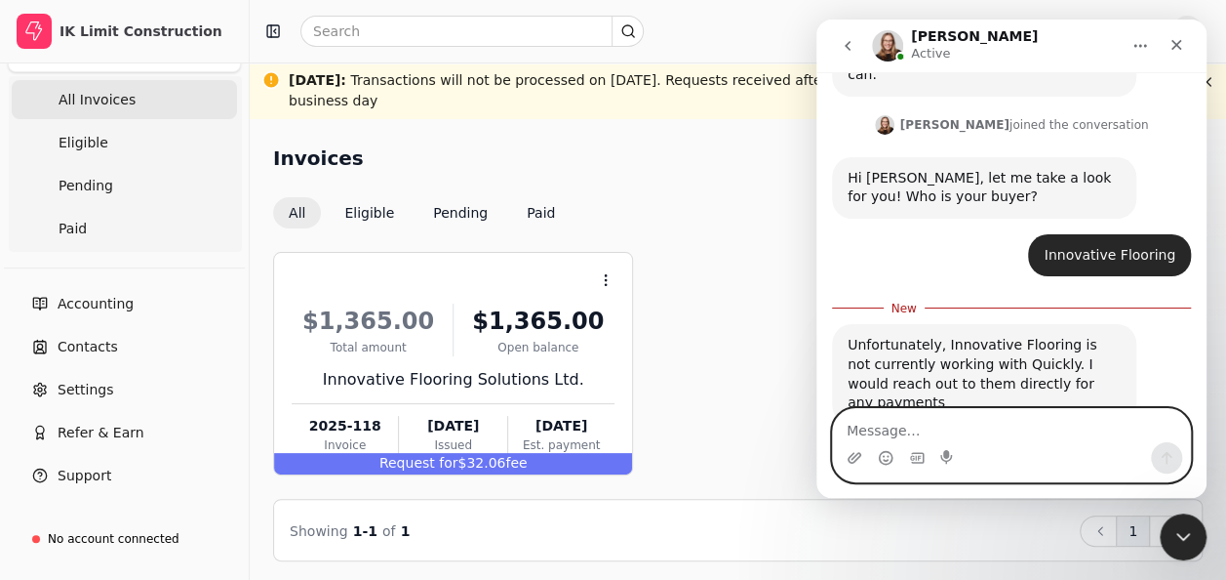
click at [997, 414] on textarea "Message…" at bounding box center [1011, 425] width 357 height 33
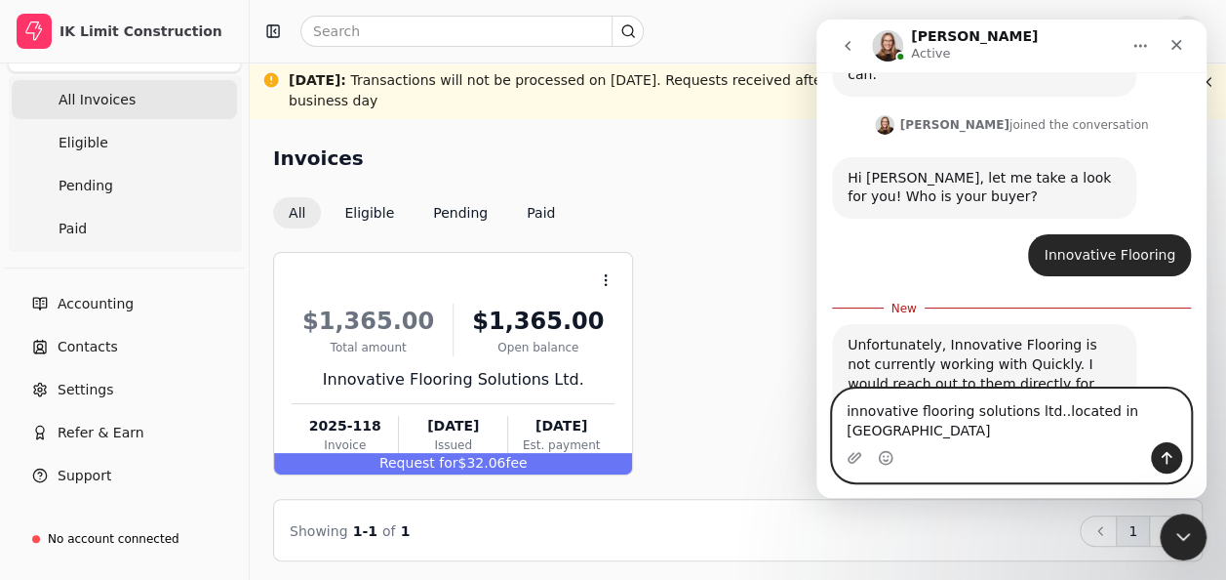
type textarea "innovative flooring solutions ltd..located in [GEOGRAPHIC_DATA]"
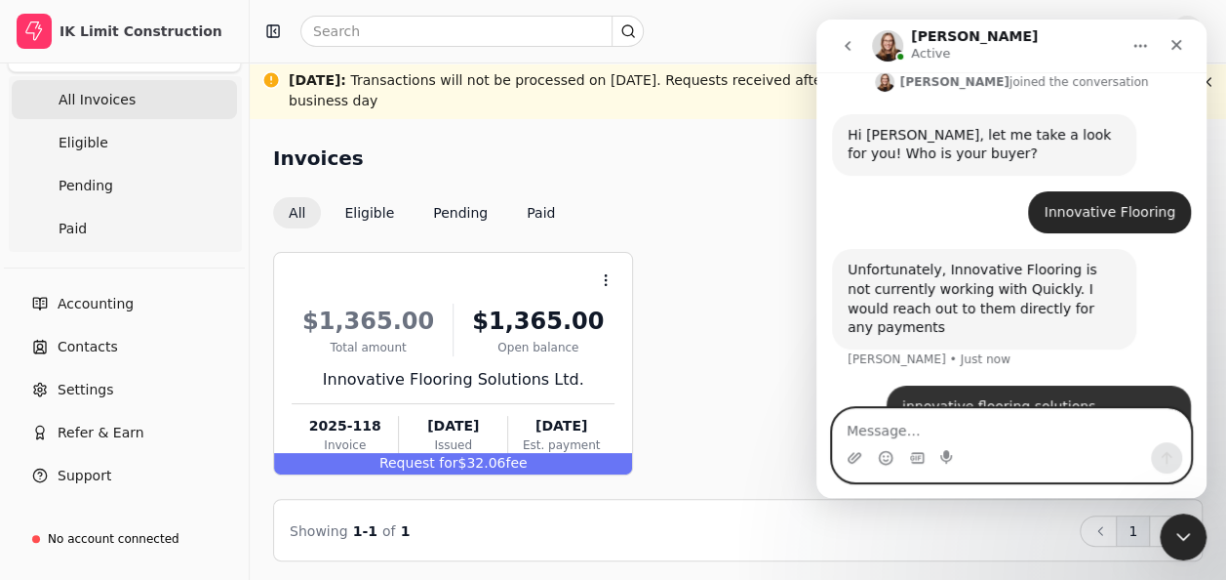
scroll to position [256, 0]
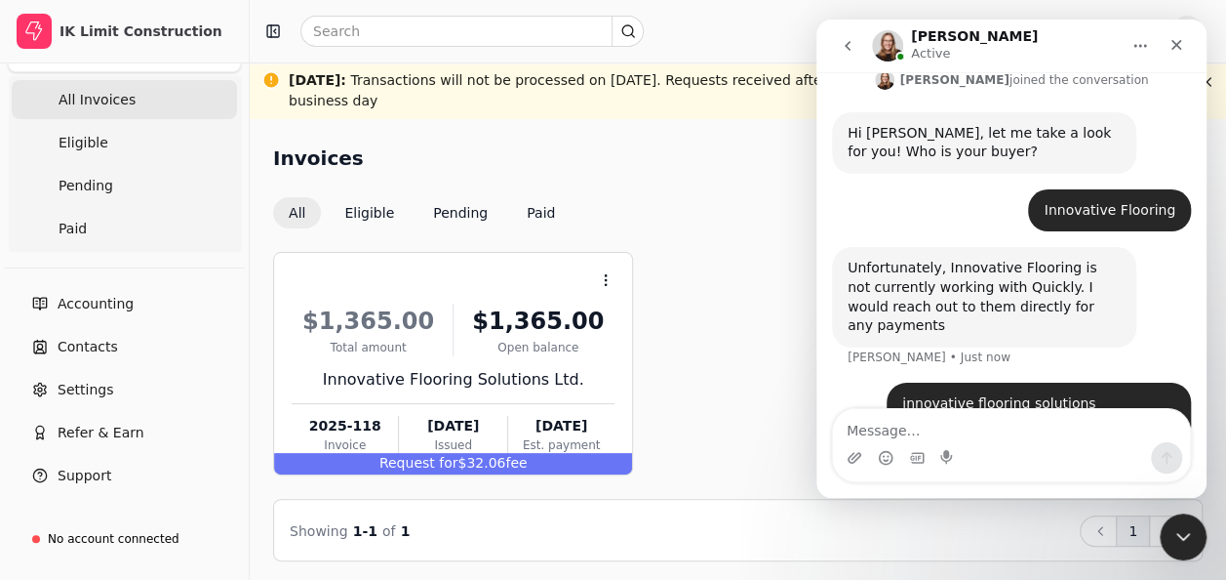
click at [694, 343] on div "Context Menu Button $1,365.00 Total amount $1,365.00 Open balance Innovative Fl…" at bounding box center [738, 363] width 930 height 223
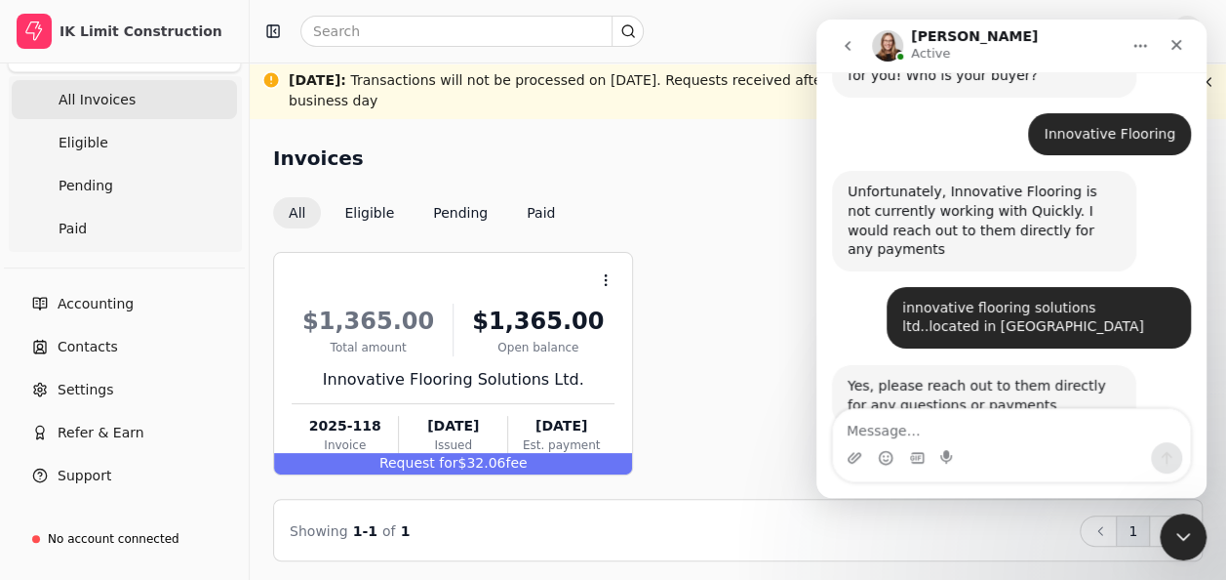
scroll to position [333, 0]
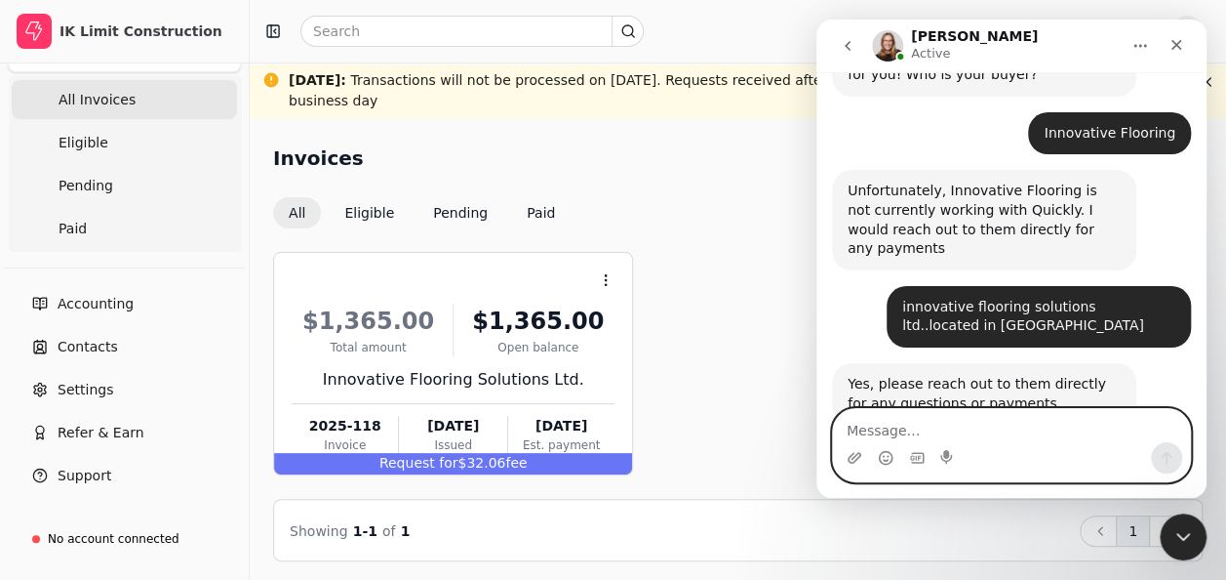
click at [997, 431] on textarea "Message…" at bounding box center [1011, 425] width 357 height 33
type textarea "thank you"
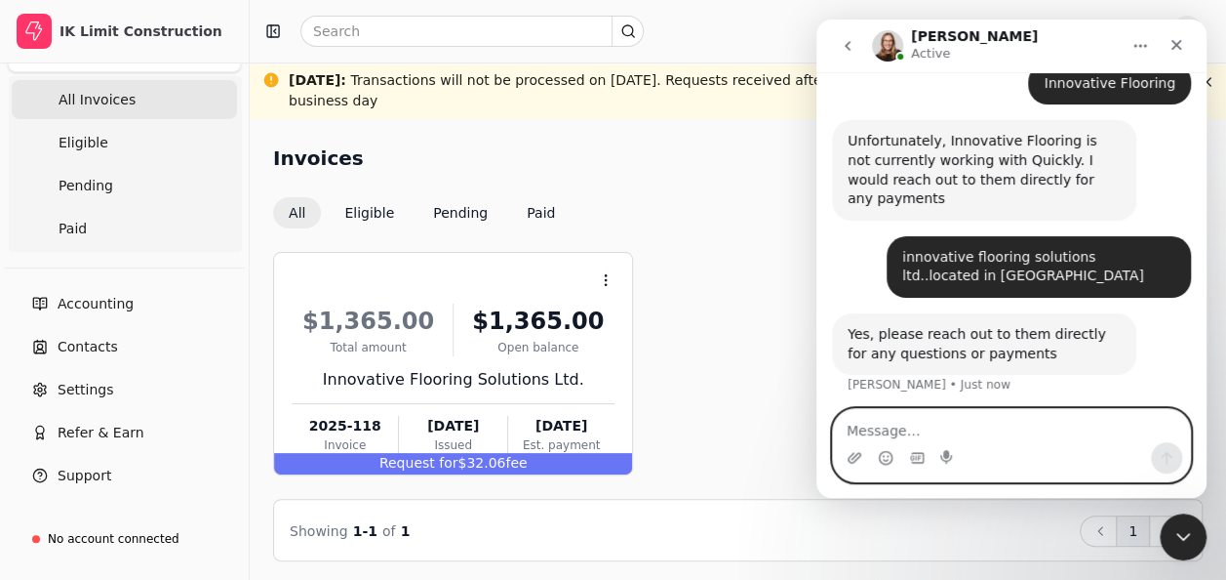
scroll to position [391, 0]
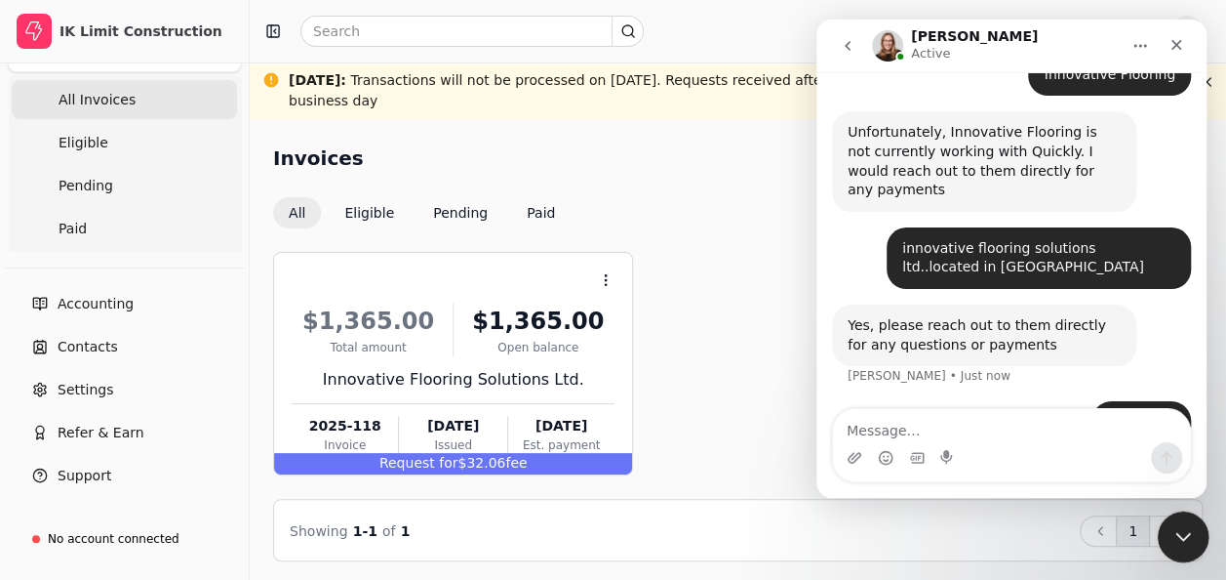
click at [1181, 523] on icon "Close Intercom Messenger" at bounding box center [1180, 533] width 23 height 23
